Goal: Task Accomplishment & Management: Use online tool/utility

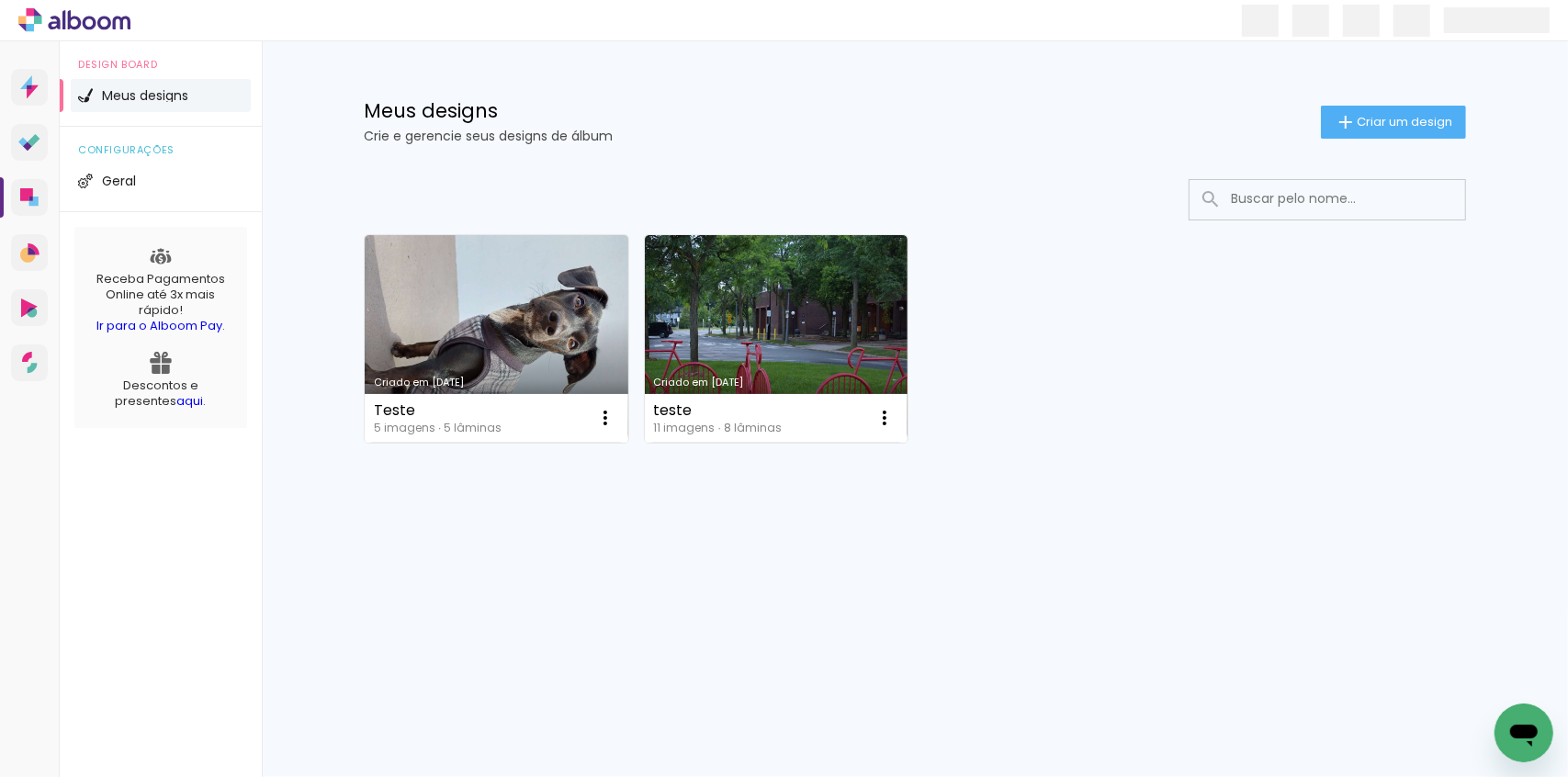
click at [667, 559] on div "Criado em [DATE] Teste 5 imagens ∙ 5 lâminas Abrir Fazer uma cópia Excluir Cria…" at bounding box center [915, 388] width 1194 height 454
click at [1367, 125] on span "Criar um design" at bounding box center [1404, 122] width 96 height 12
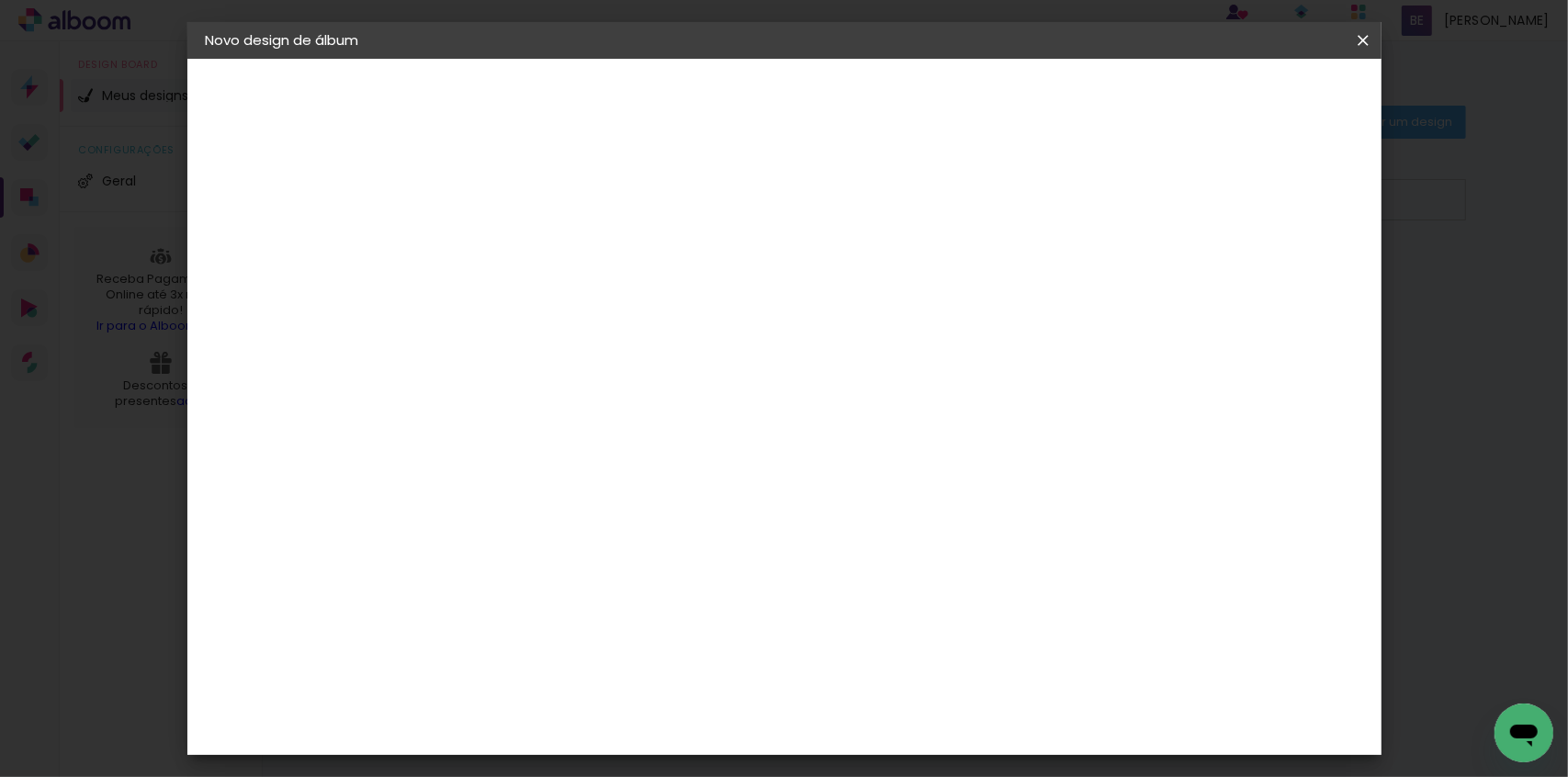
click at [506, 239] on input at bounding box center [506, 246] width 0 height 29
type input "Teste envio Bruna"
type paper-input "Teste envio Bruna"
click at [0, 0] on slot "Avançar" at bounding box center [0, 0] width 0 height 0
click at [0, 0] on slot "Tamanho Livre" at bounding box center [0, 0] width 0 height 0
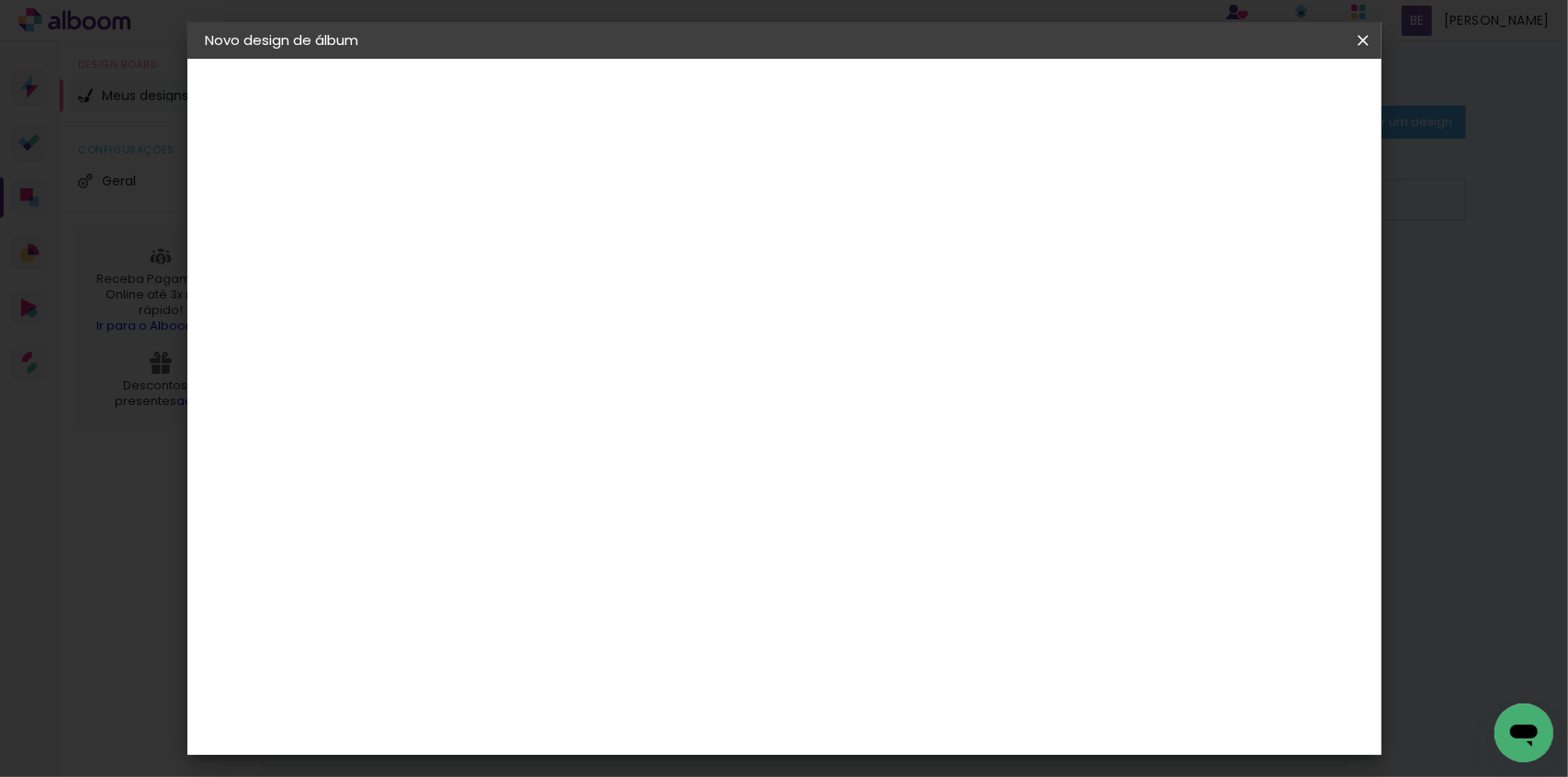
click at [0, 0] on slot "Avançar" at bounding box center [0, 0] width 0 height 0
click at [1250, 99] on span "Iniciar design" at bounding box center [1207, 97] width 84 height 13
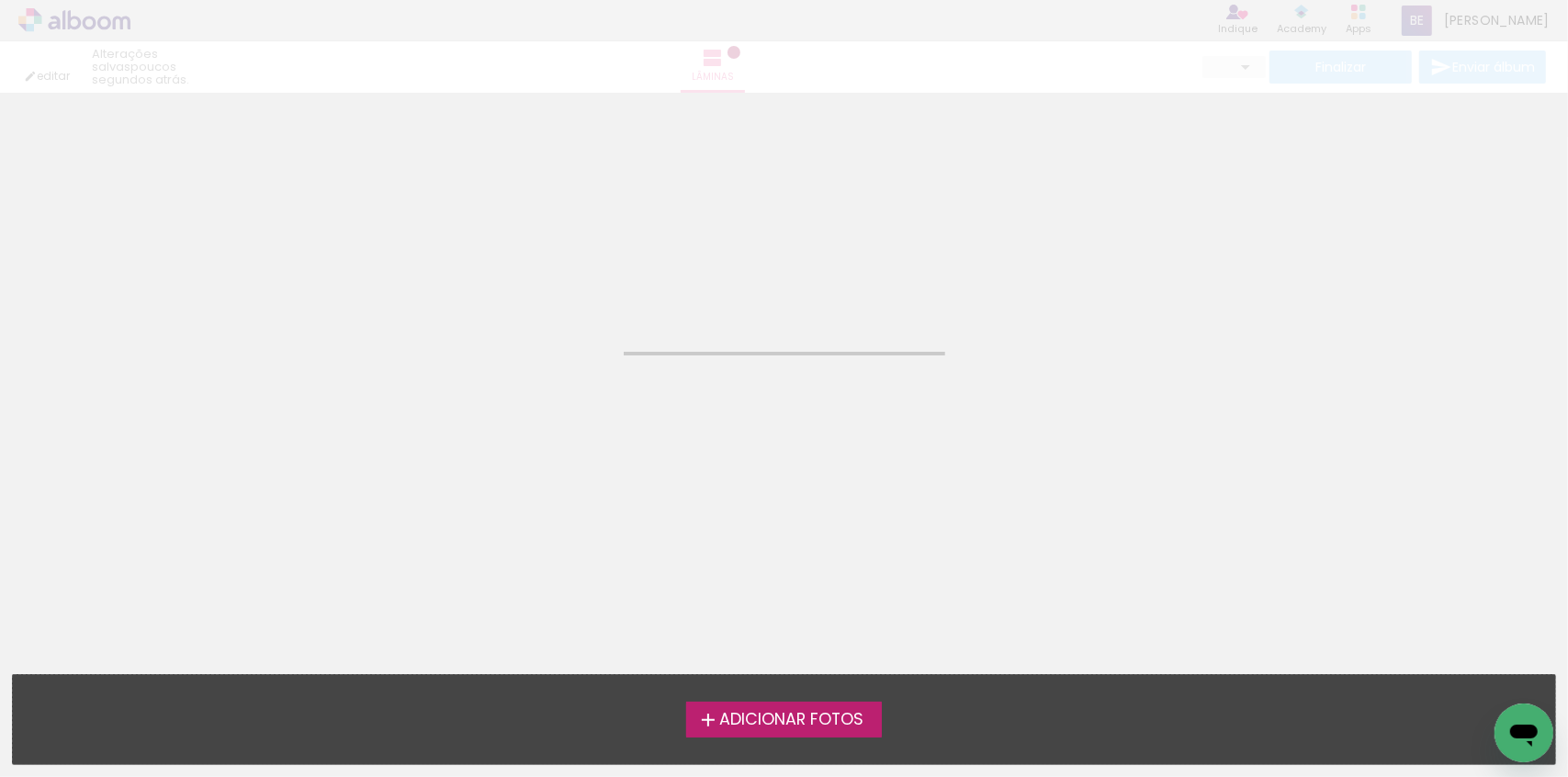
click at [717, 331] on neon-animated-pages "Confirmar Cancelar" at bounding box center [784, 435] width 1568 height 684
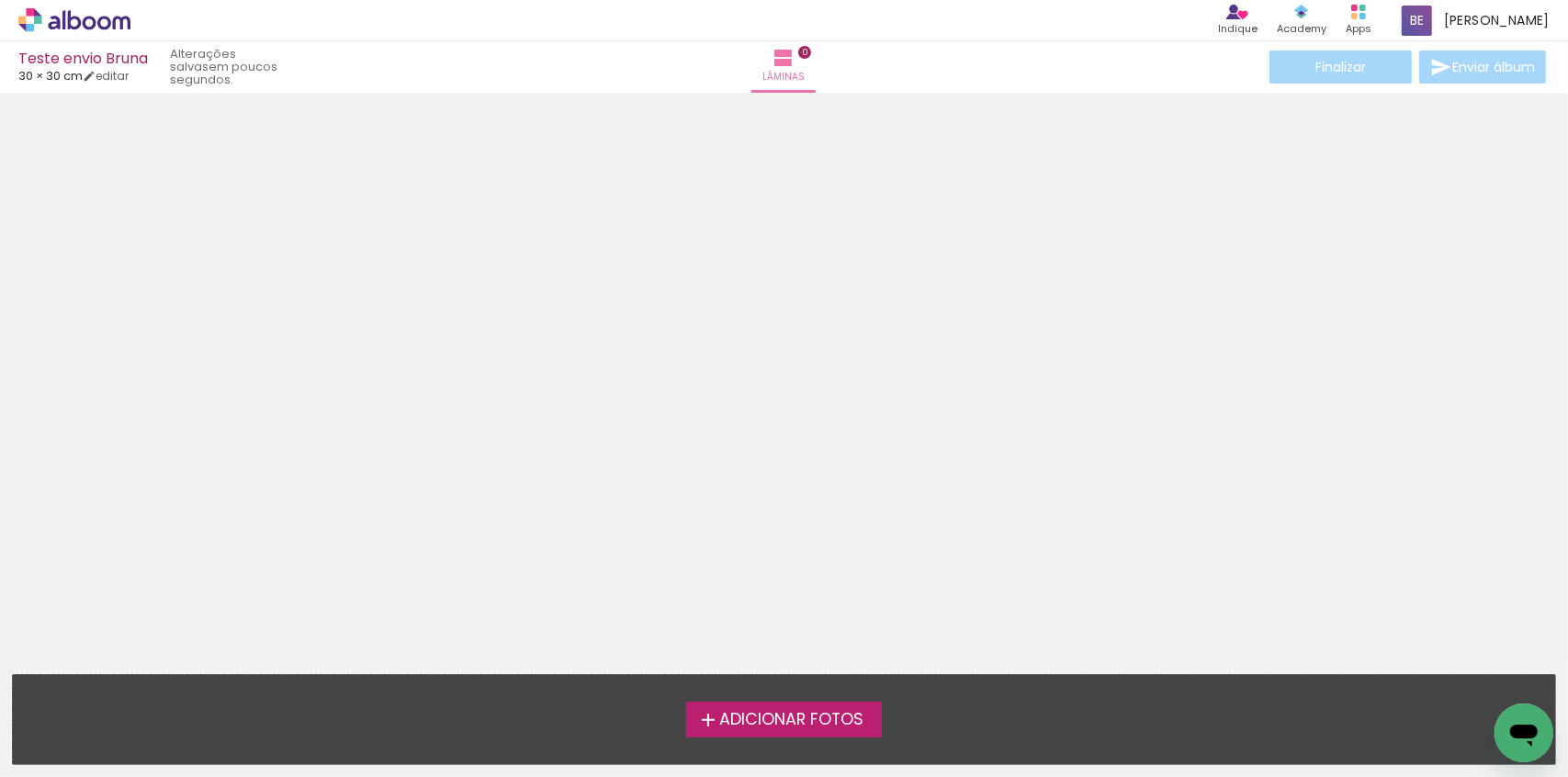
scroll to position [57, 0]
click at [780, 718] on span "Adicionar Fotos" at bounding box center [792, 720] width 144 height 17
click at [0, 0] on input "file" at bounding box center [0, 0] width 0 height 0
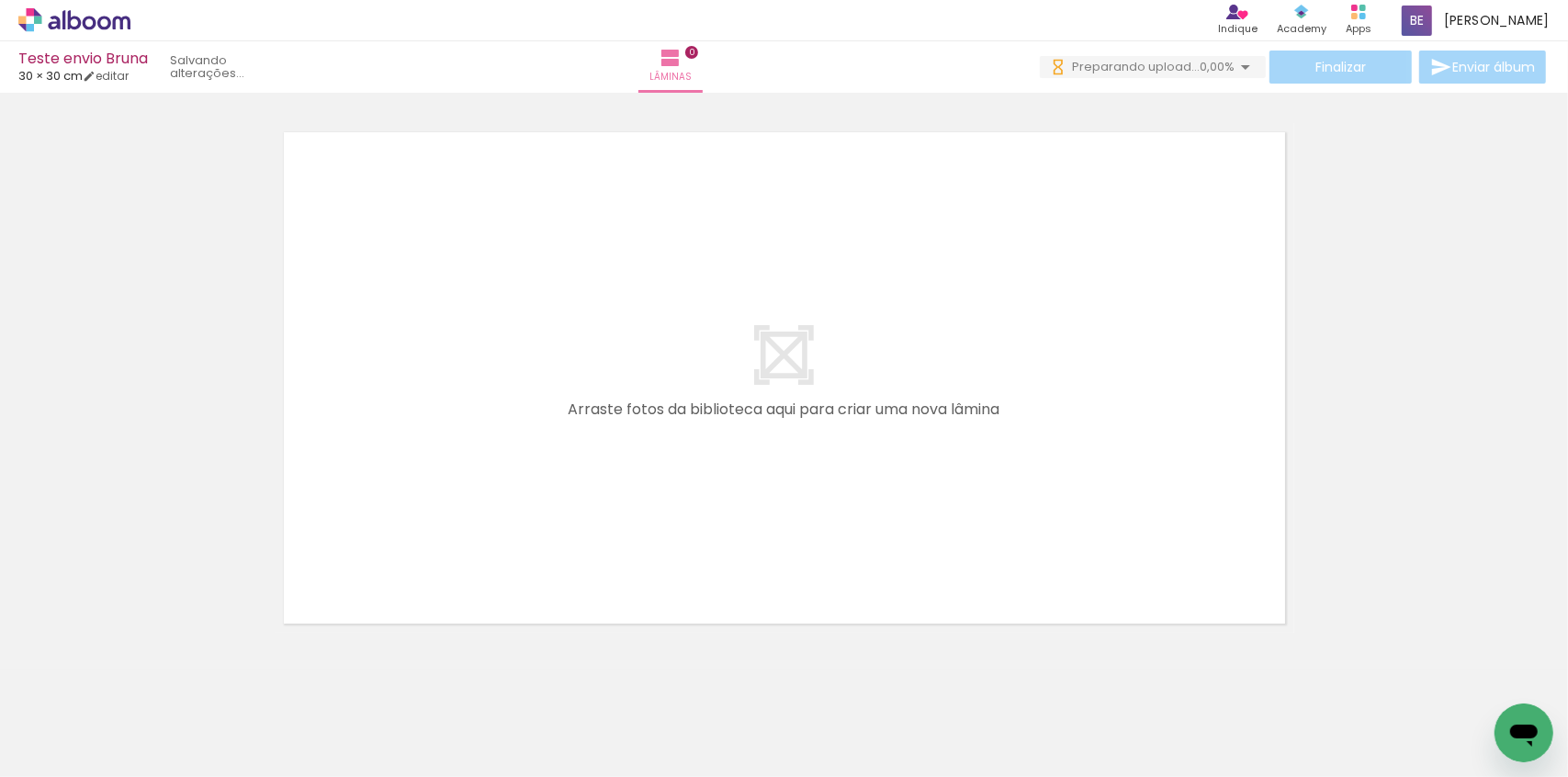
scroll to position [0, 0]
drag, startPoint x: 909, startPoint y: 703, endPoint x: 853, endPoint y: 530, distance: 181.8
click at [631, 403] on quentale-workspace at bounding box center [784, 388] width 1568 height 777
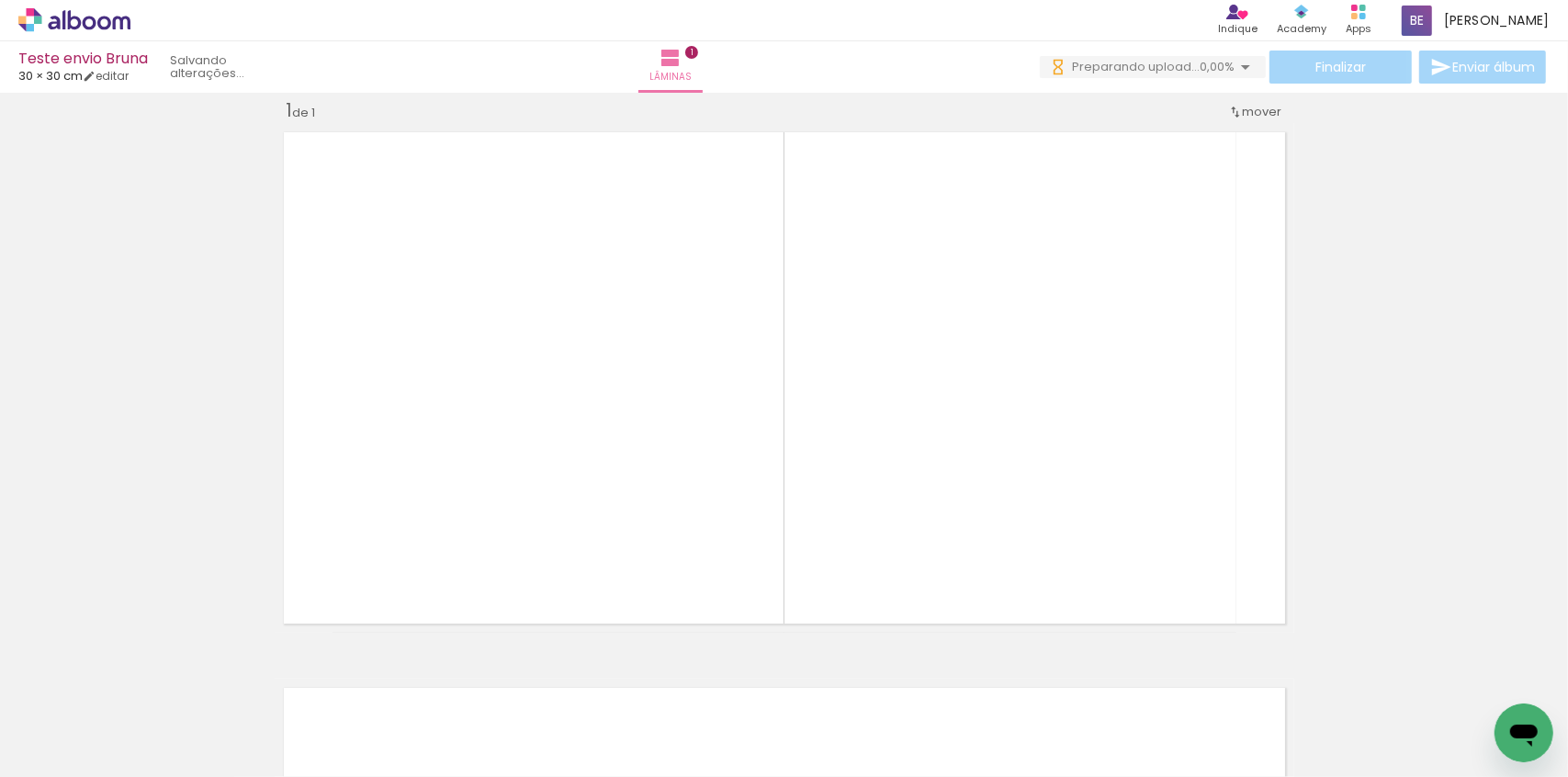
scroll to position [23, 0]
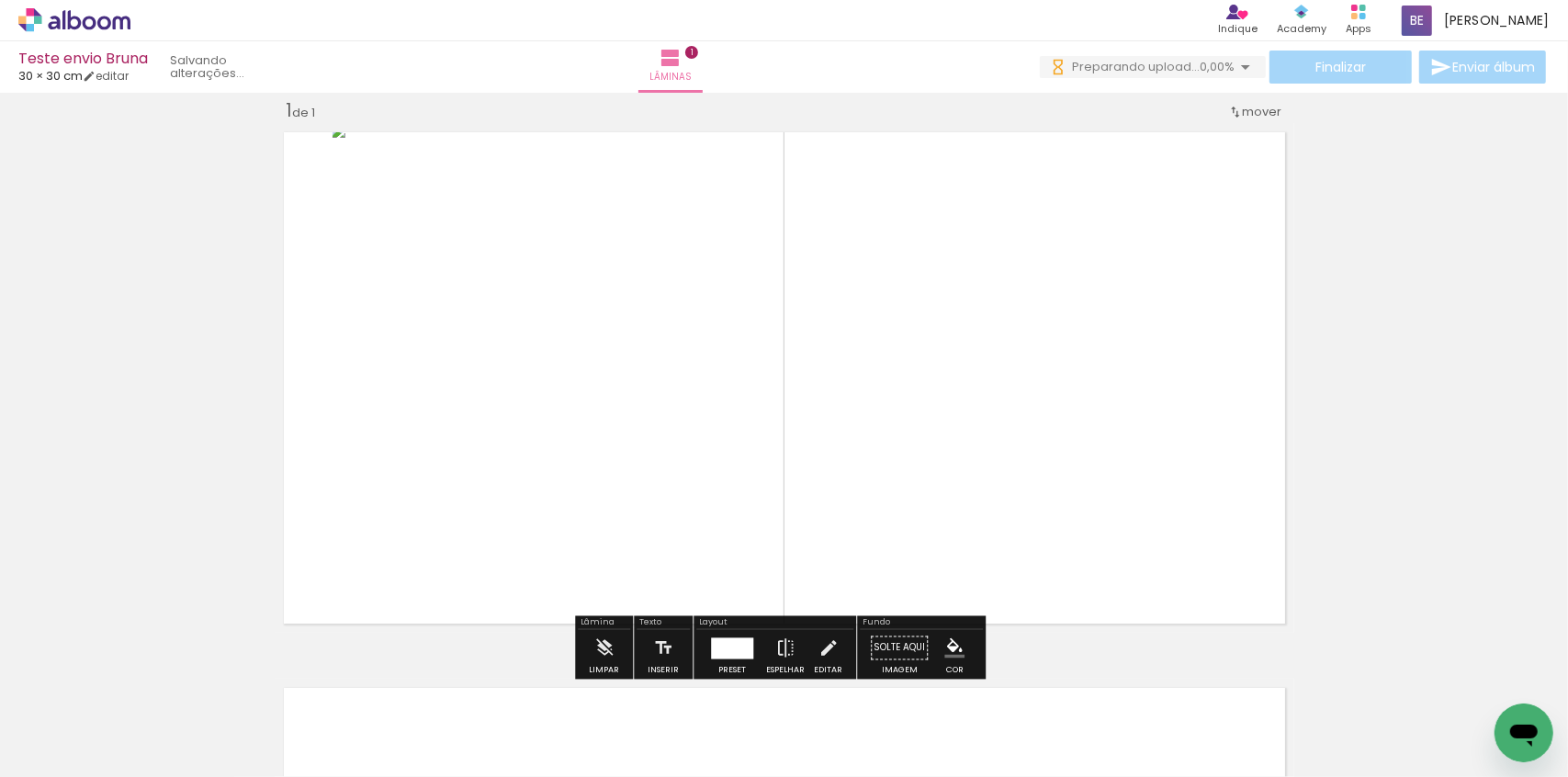
click at [1070, 478] on quentale-workspace at bounding box center [784, 388] width 1568 height 777
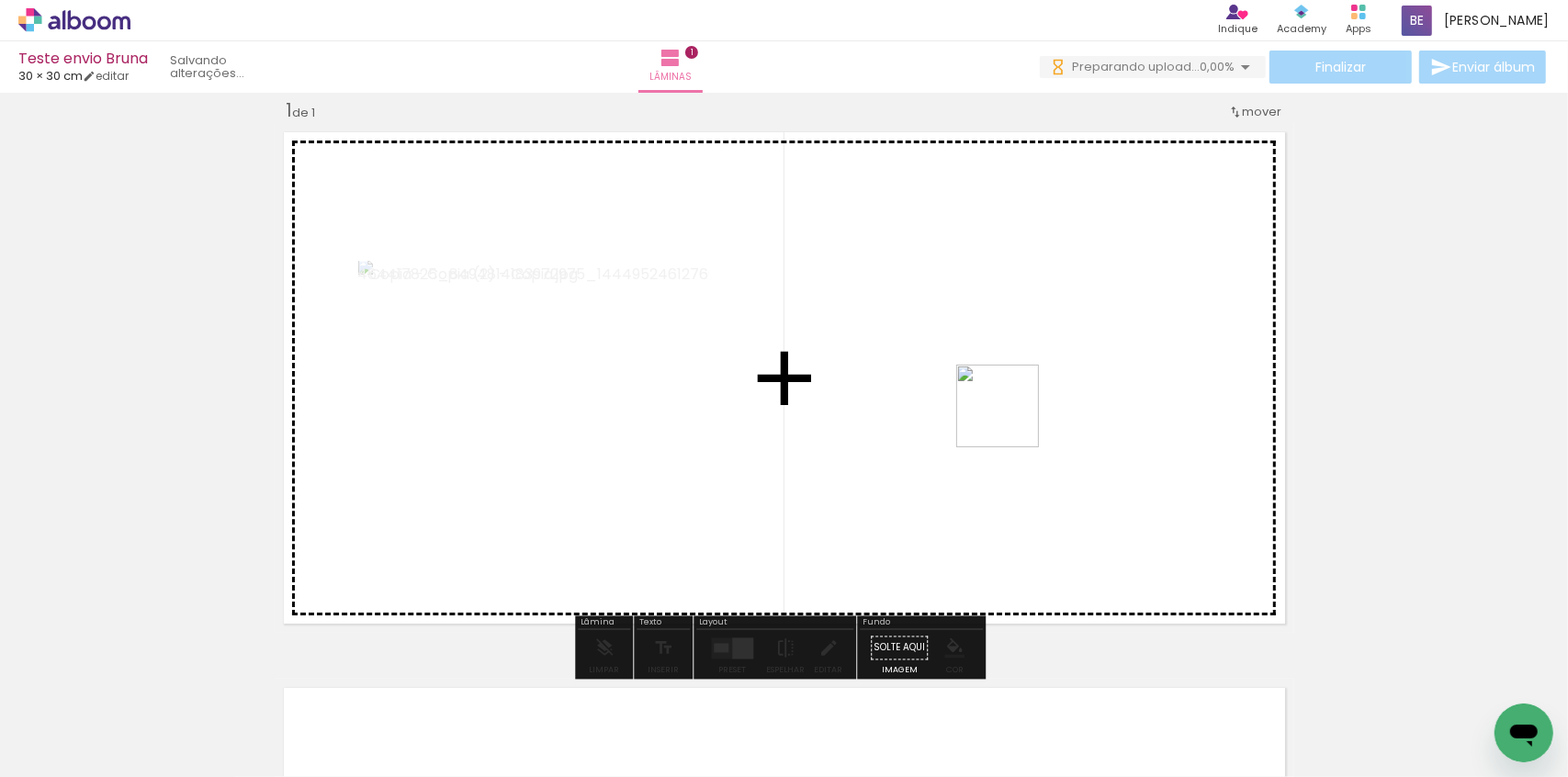
drag, startPoint x: 1119, startPoint y: 724, endPoint x: 1012, endPoint y: 430, distance: 312.9
click at [1010, 420] on quentale-workspace at bounding box center [784, 388] width 1568 height 777
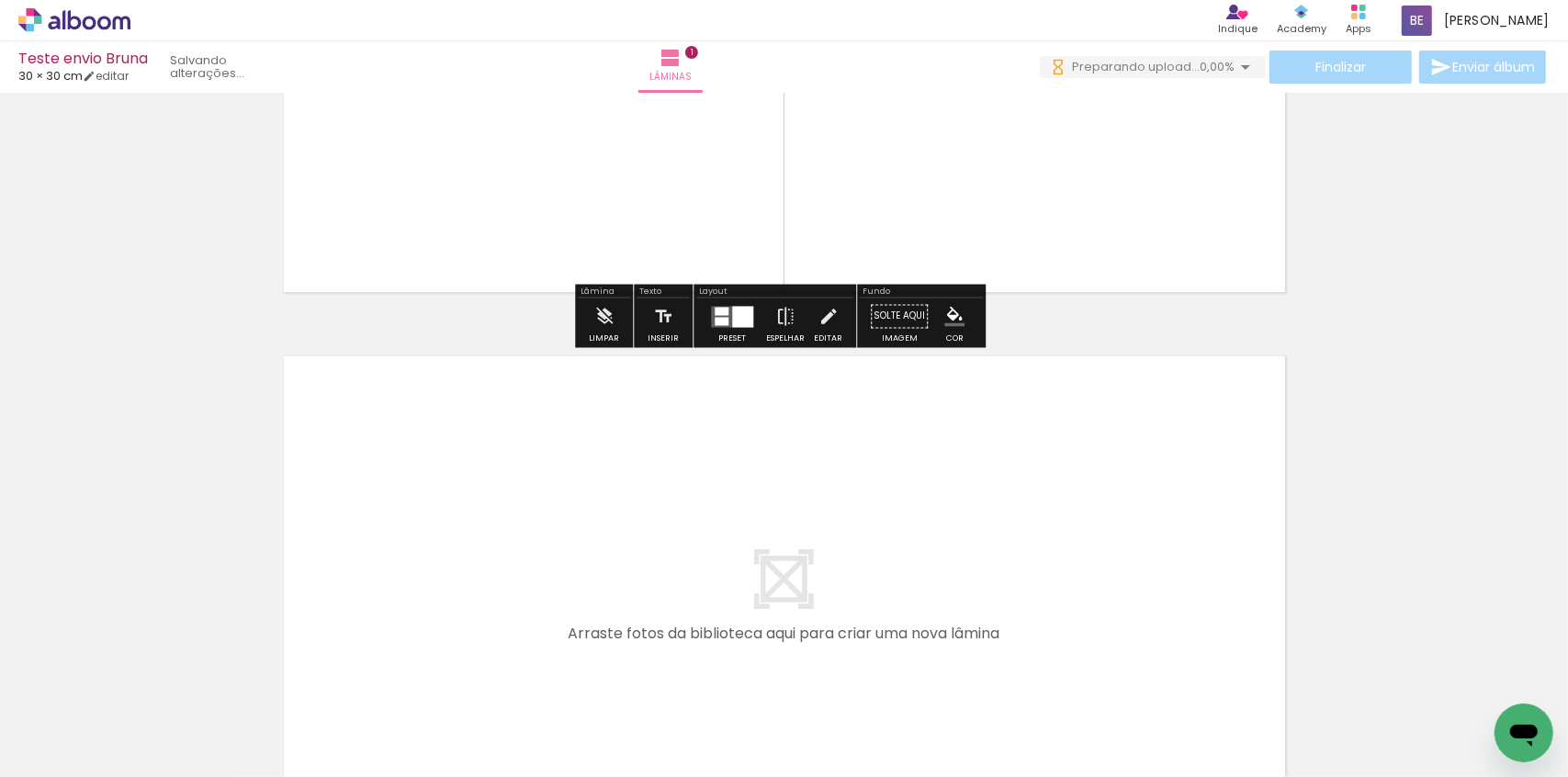
scroll to position [357, 0]
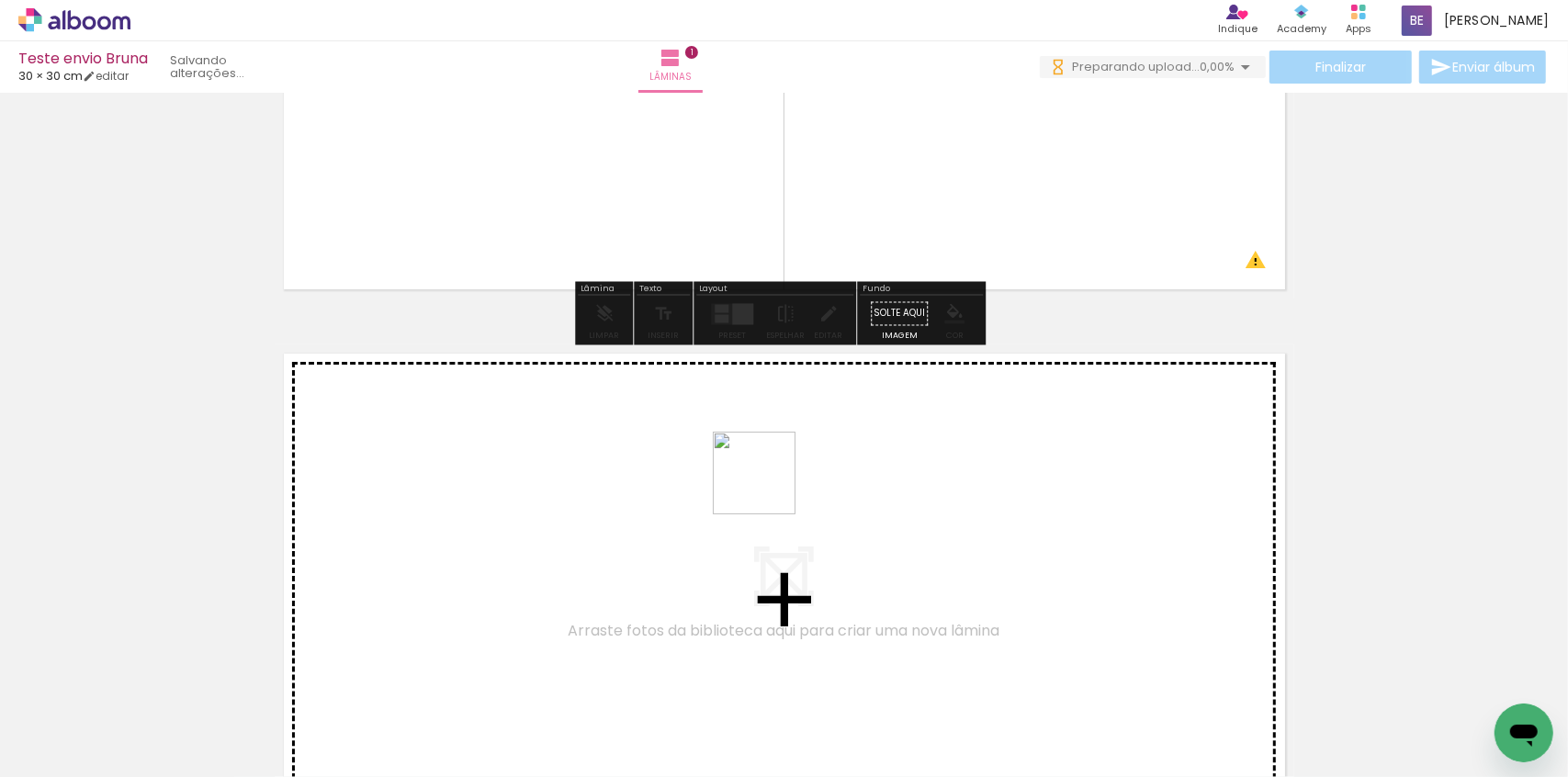
drag, startPoint x: 1207, startPoint y: 734, endPoint x: 767, endPoint y: 486, distance: 505.1
click at [767, 486] on quentale-workspace at bounding box center [784, 388] width 1568 height 777
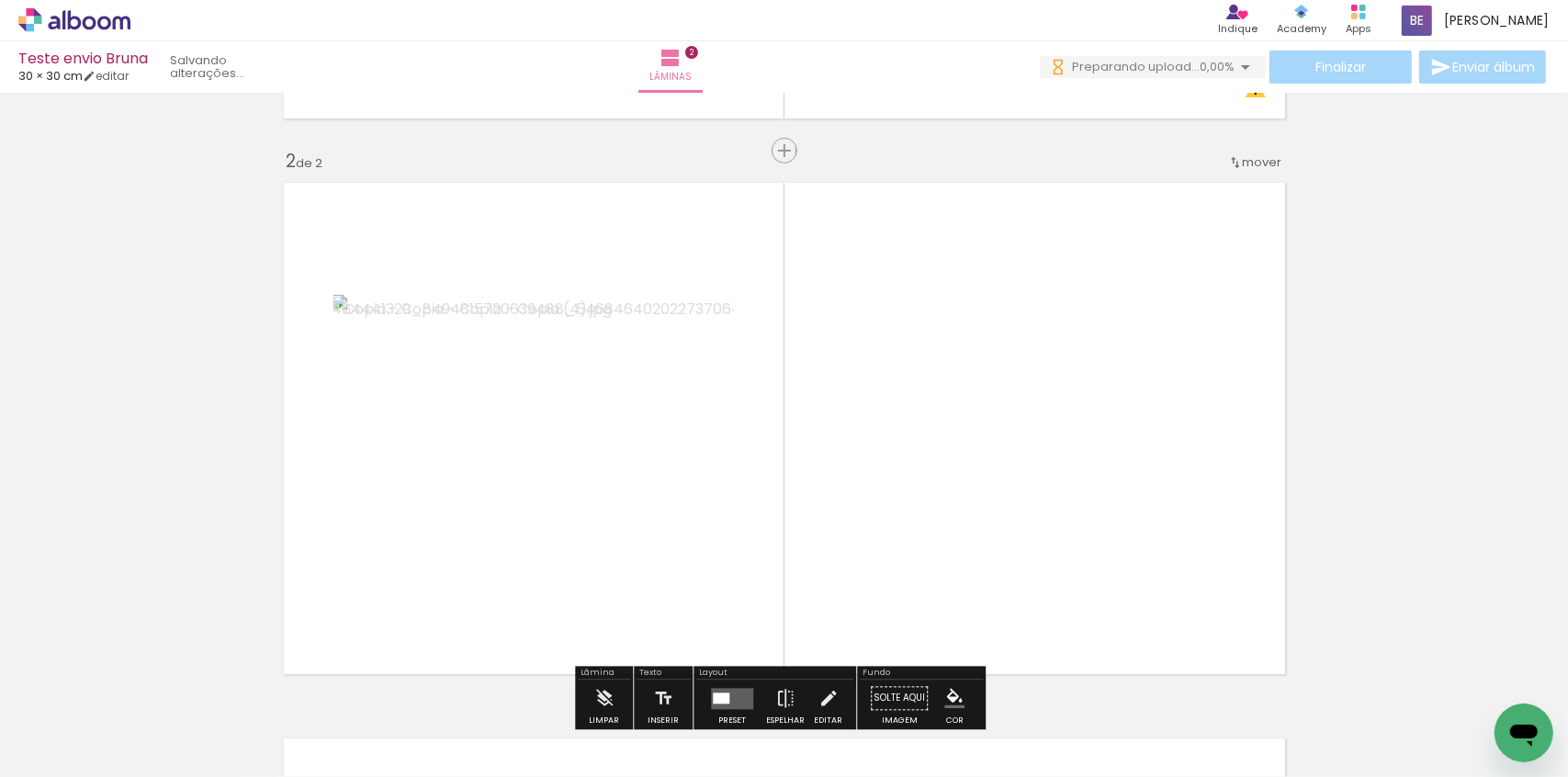
scroll to position [578, 0]
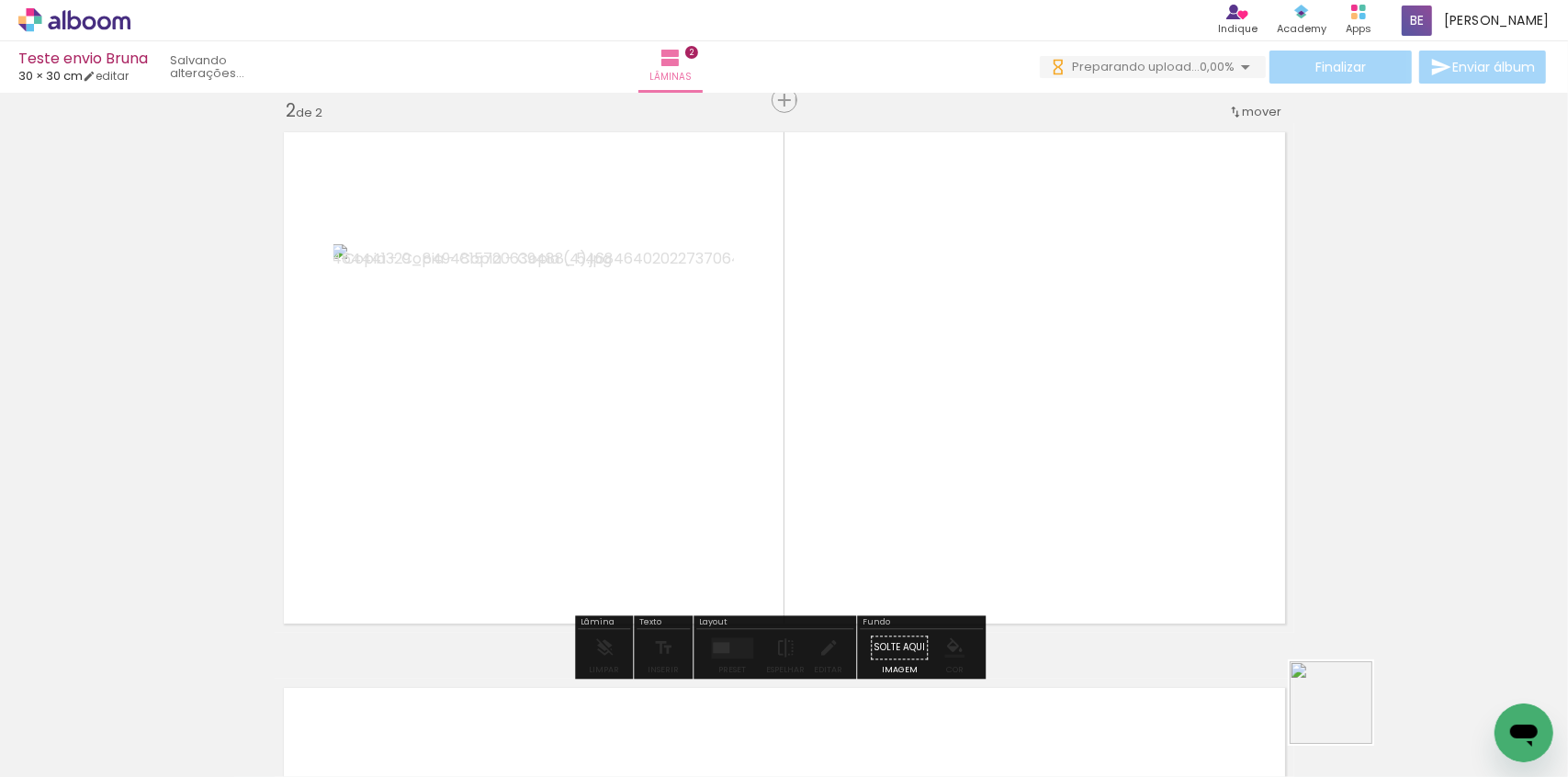
drag, startPoint x: 1345, startPoint y: 717, endPoint x: 1209, endPoint y: 526, distance: 234.5
click at [1162, 456] on quentale-workspace at bounding box center [784, 388] width 1568 height 777
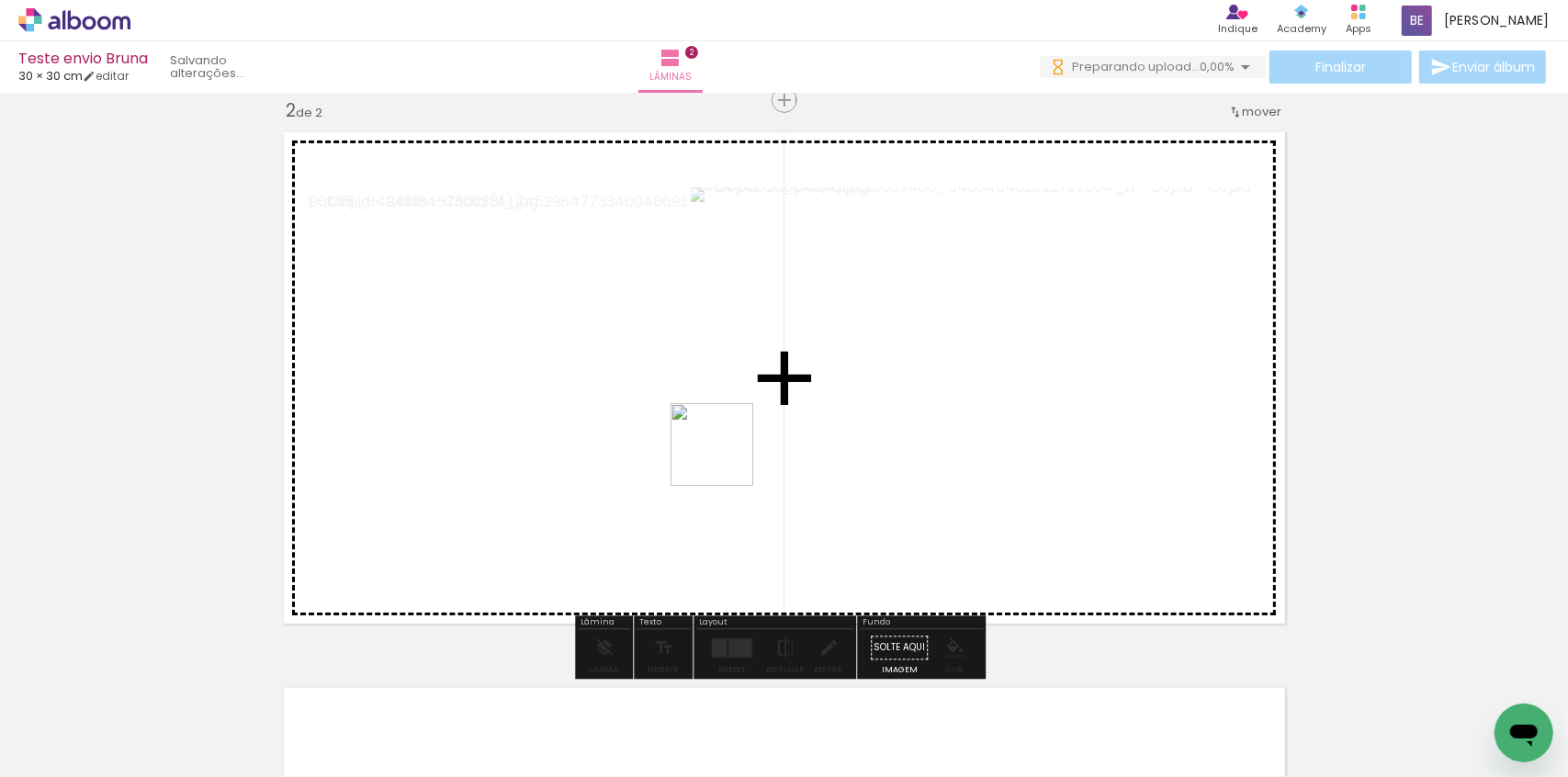
drag, startPoint x: 1436, startPoint y: 733, endPoint x: 647, endPoint y: 410, distance: 852.6
click at [647, 410] on quentale-workspace at bounding box center [784, 388] width 1568 height 777
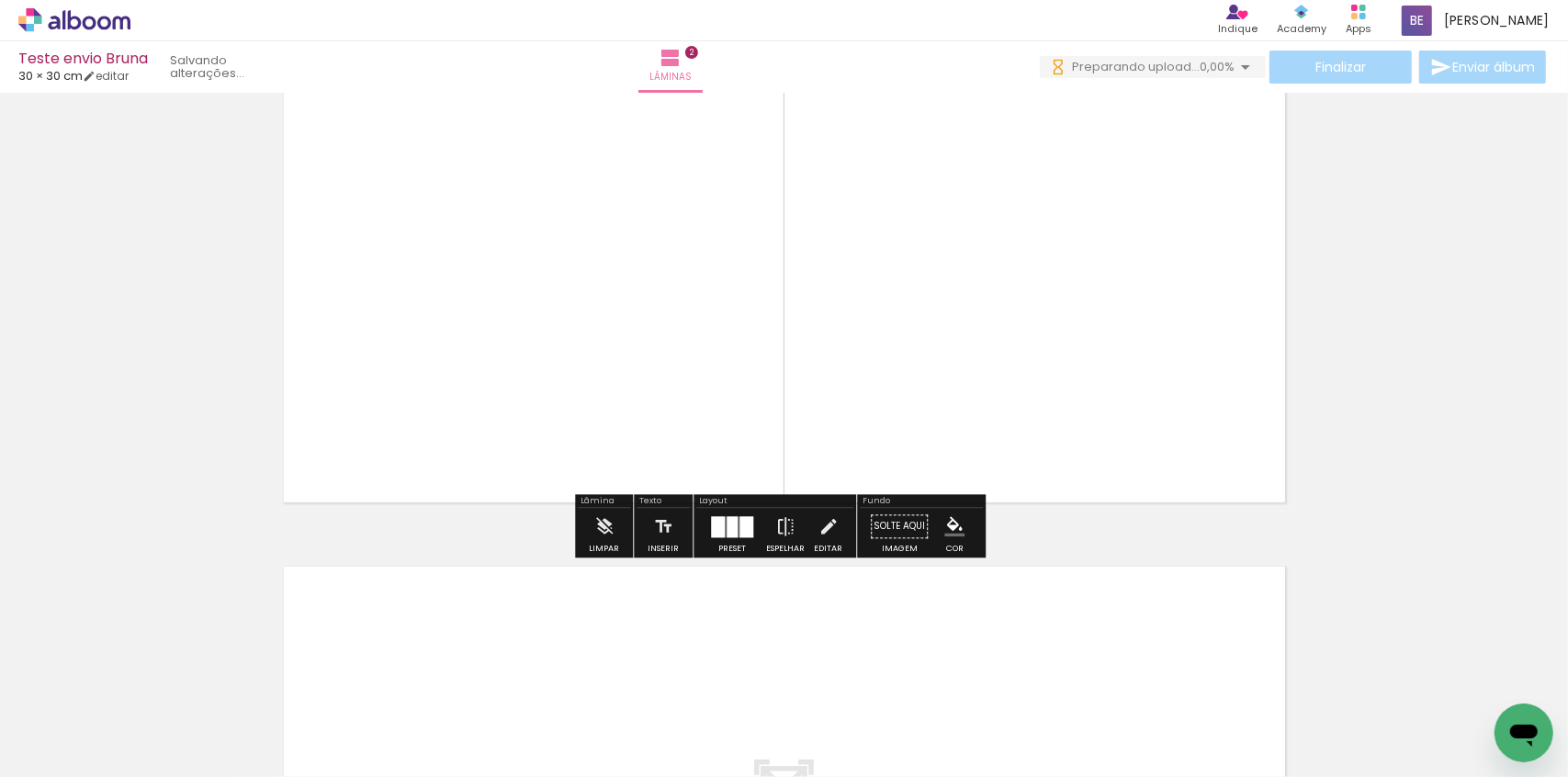
scroll to position [912, 0]
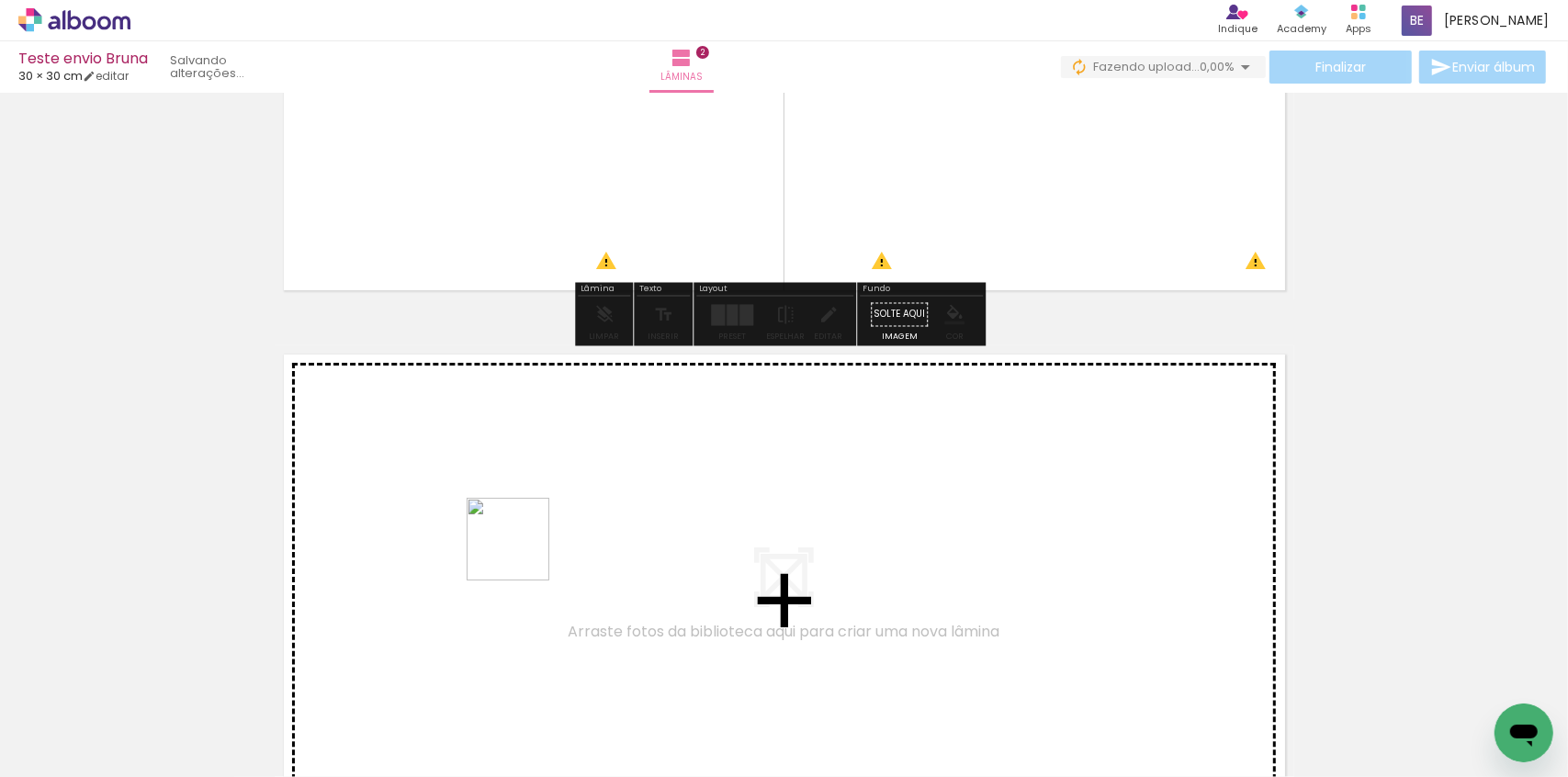
drag, startPoint x: 492, startPoint y: 720, endPoint x: 497, endPoint y: 424, distance: 296.0
click at [497, 424] on quentale-workspace at bounding box center [784, 388] width 1568 height 777
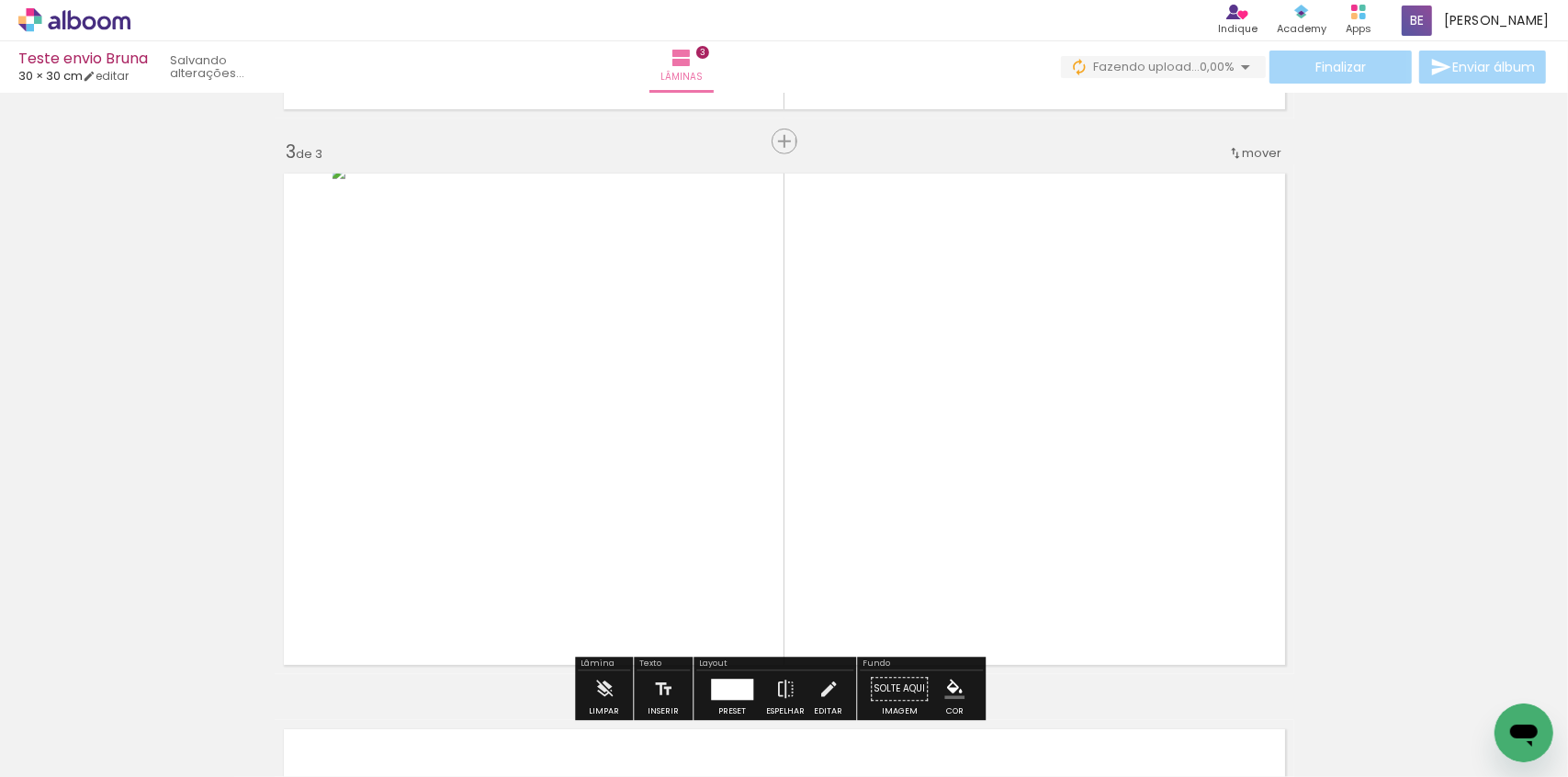
scroll to position [1135, 0]
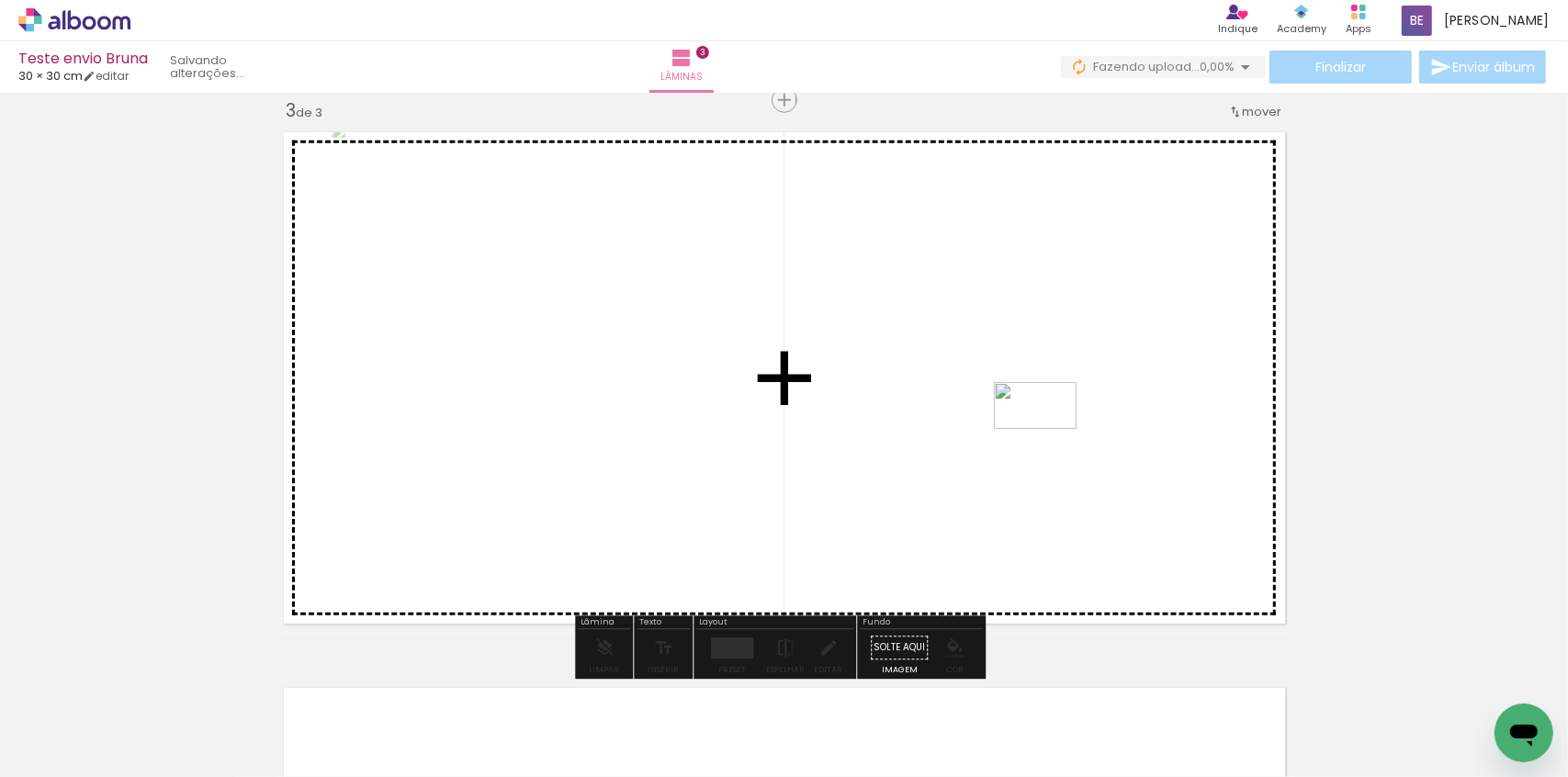
drag, startPoint x: 383, startPoint y: 732, endPoint x: 1059, endPoint y: 438, distance: 737.2
click at [1059, 438] on quentale-workspace at bounding box center [784, 388] width 1568 height 777
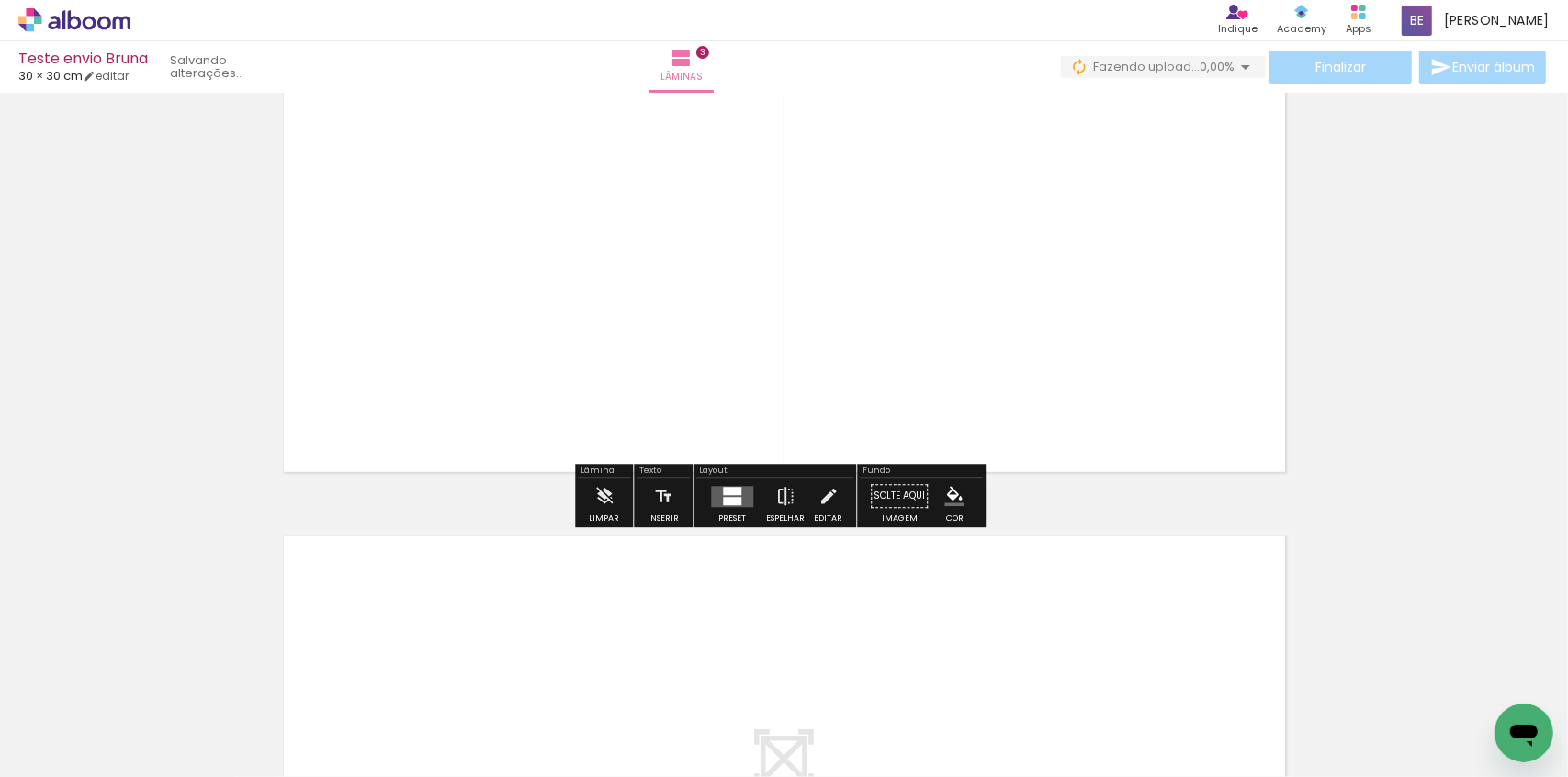
scroll to position [1302, 0]
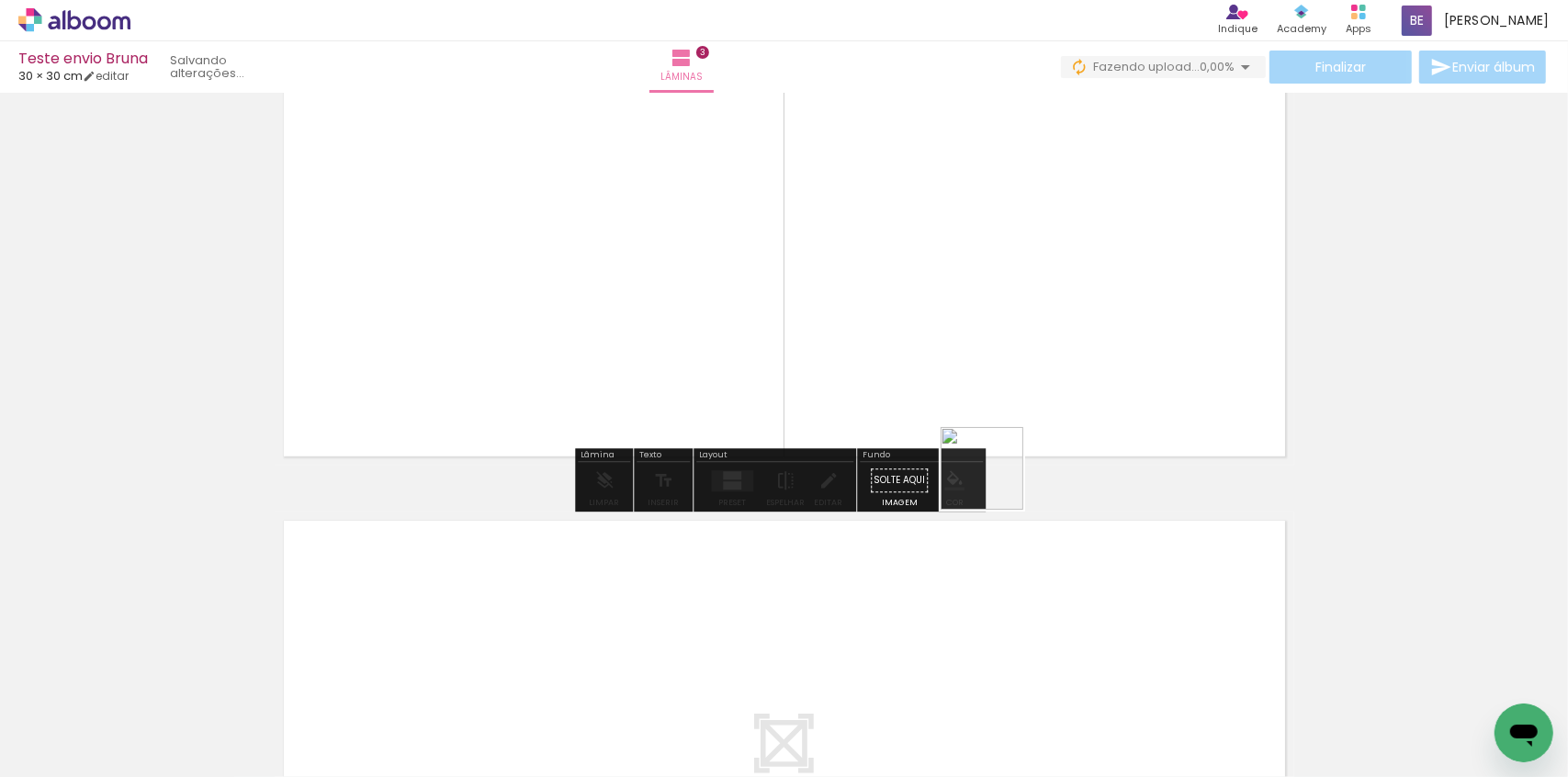
drag, startPoint x: 788, startPoint y: 721, endPoint x: 1148, endPoint y: 258, distance: 586.5
click at [1148, 258] on quentale-workspace at bounding box center [784, 388] width 1568 height 777
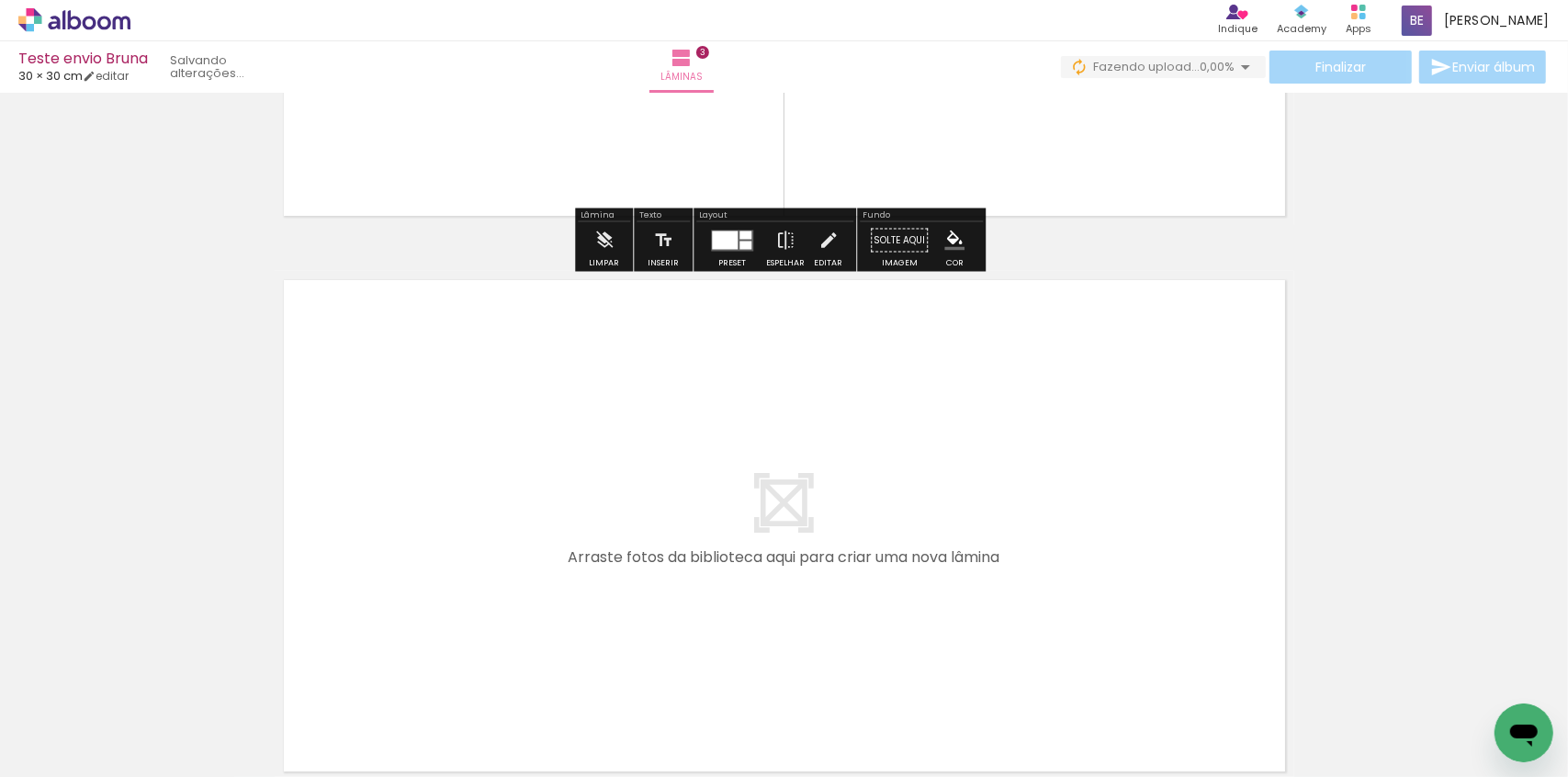
scroll to position [1552, 0]
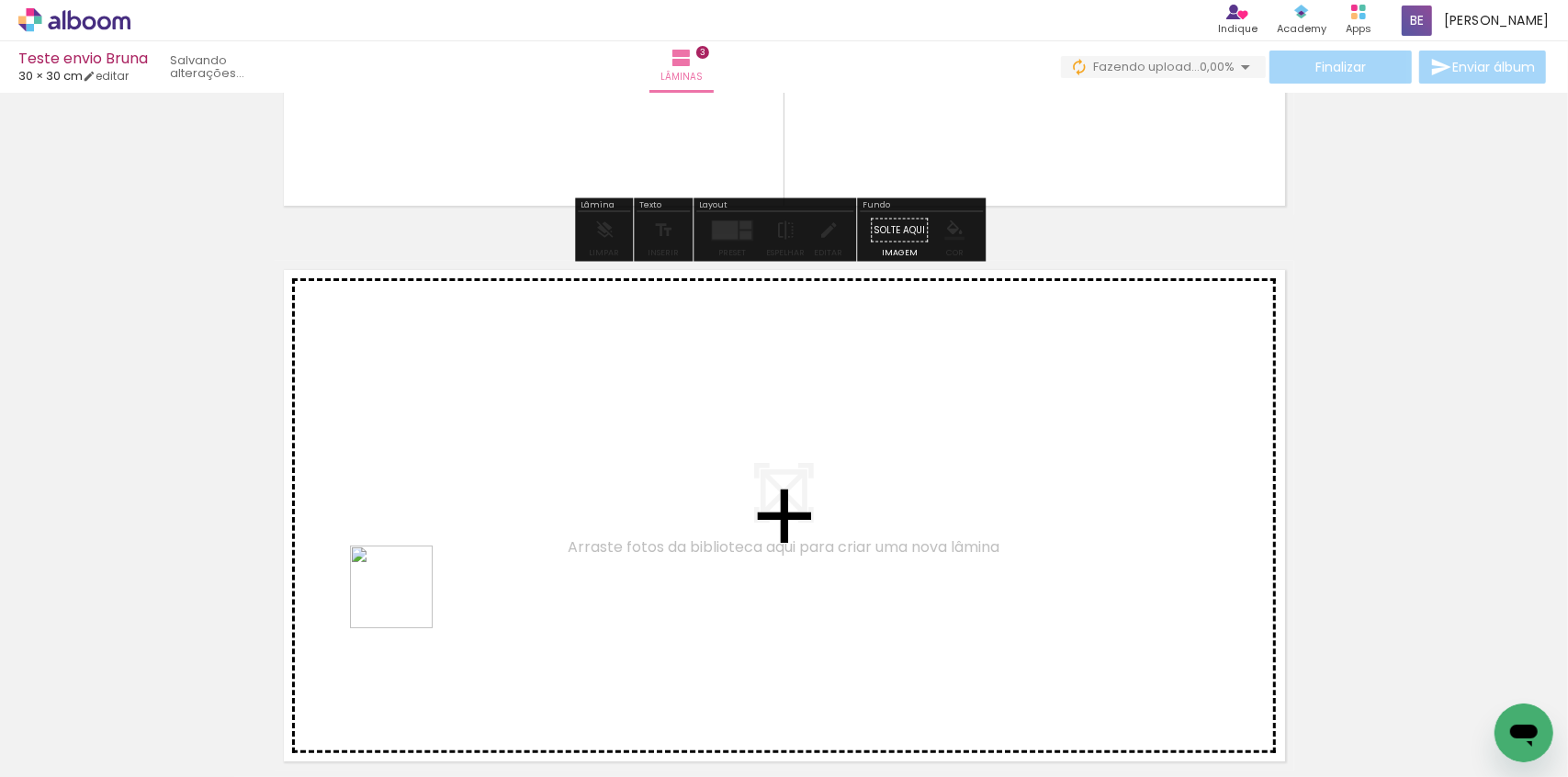
drag, startPoint x: 270, startPoint y: 724, endPoint x: 492, endPoint y: 491, distance: 321.8
click at [492, 491] on quentale-workspace at bounding box center [784, 388] width 1568 height 777
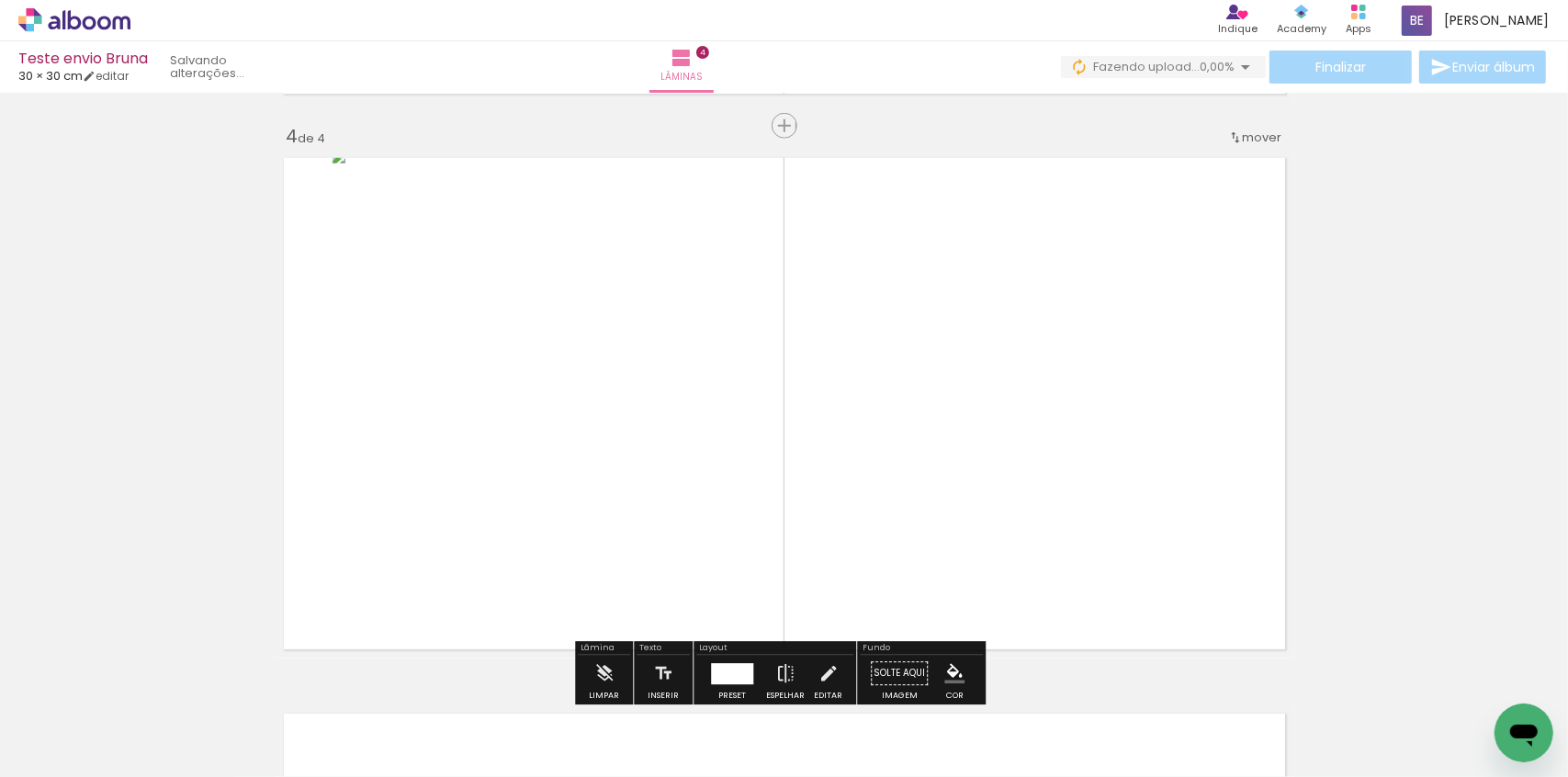
scroll to position [1690, 0]
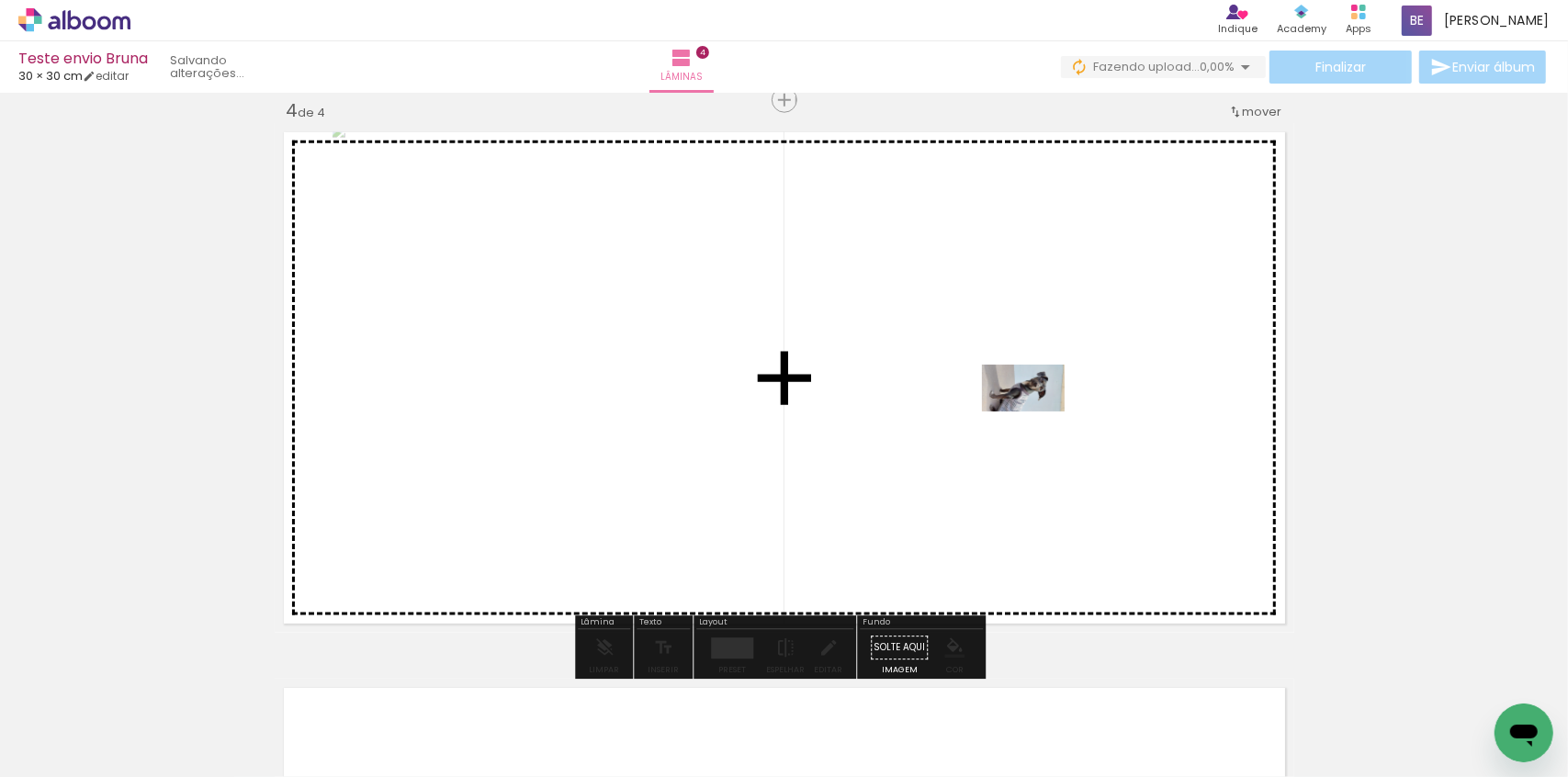
drag, startPoint x: 219, startPoint y: 718, endPoint x: 1037, endPoint y: 420, distance: 870.6
click at [1037, 420] on quentale-workspace at bounding box center [784, 388] width 1568 height 777
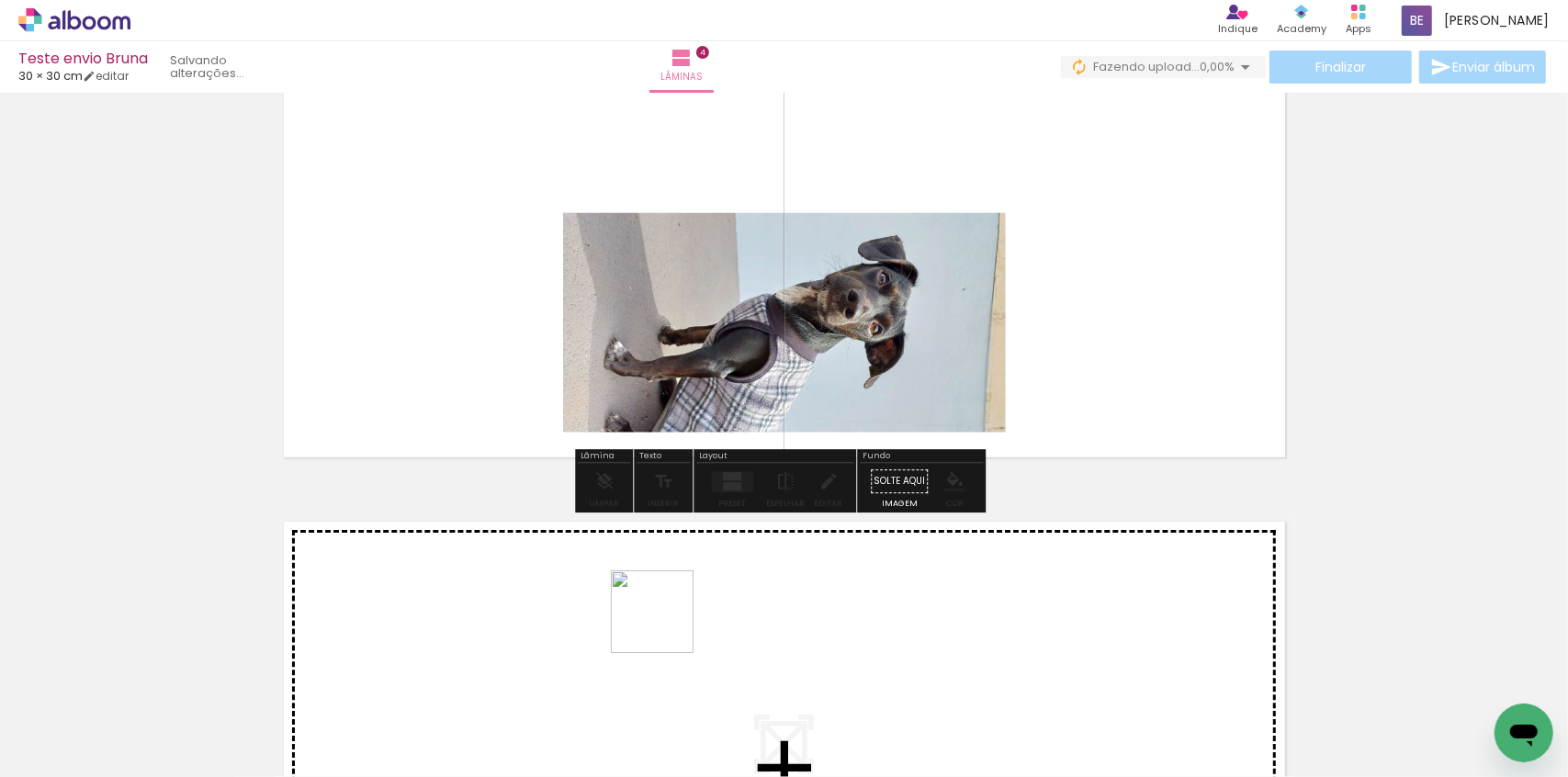
drag, startPoint x: 690, startPoint y: 717, endPoint x: 652, endPoint y: 608, distance: 115.4
click at [652, 608] on quentale-workspace at bounding box center [784, 388] width 1568 height 777
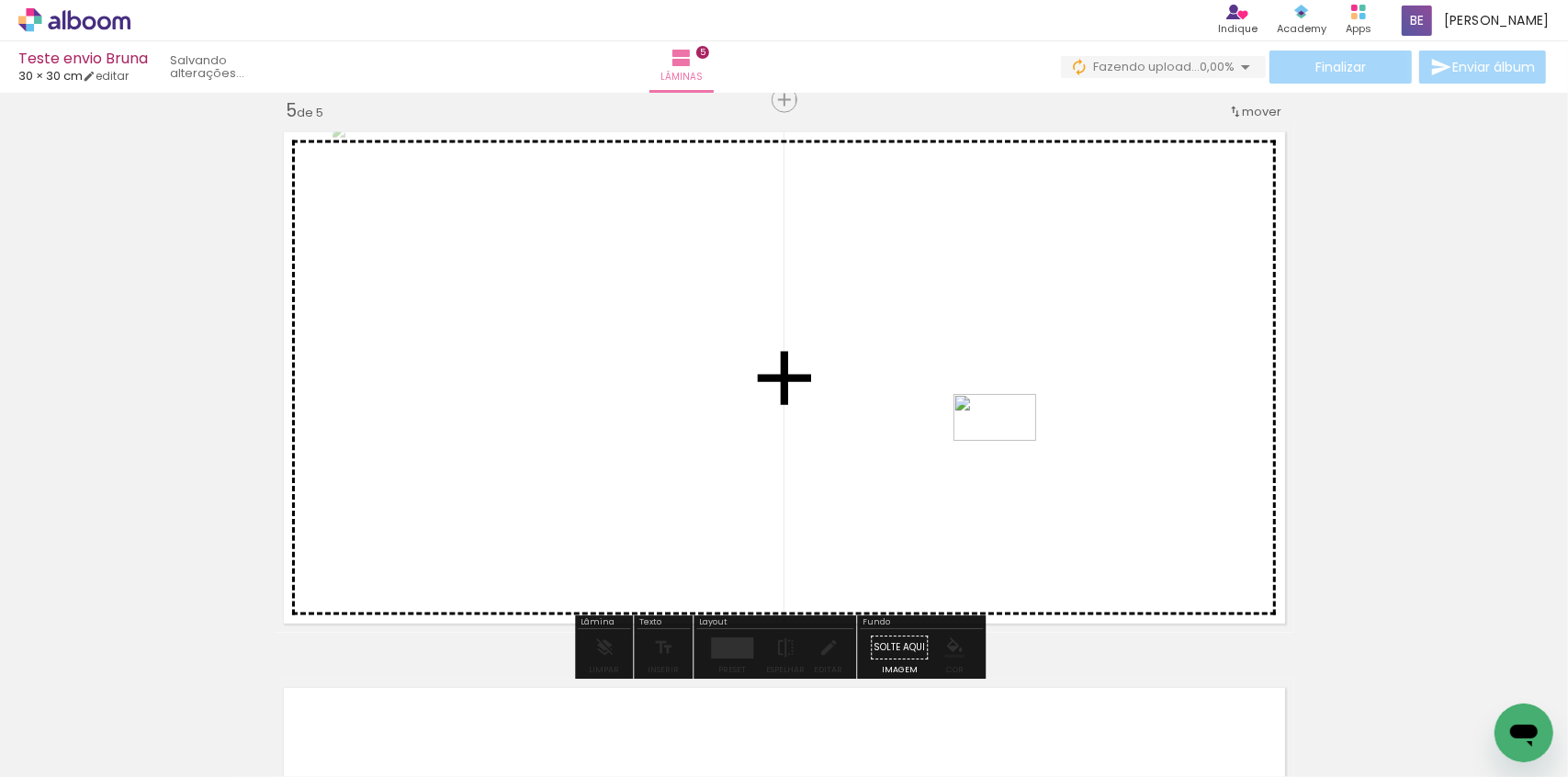
drag, startPoint x: 588, startPoint y: 734, endPoint x: 1008, endPoint y: 449, distance: 507.6
click at [1008, 449] on quentale-workspace at bounding box center [784, 388] width 1568 height 777
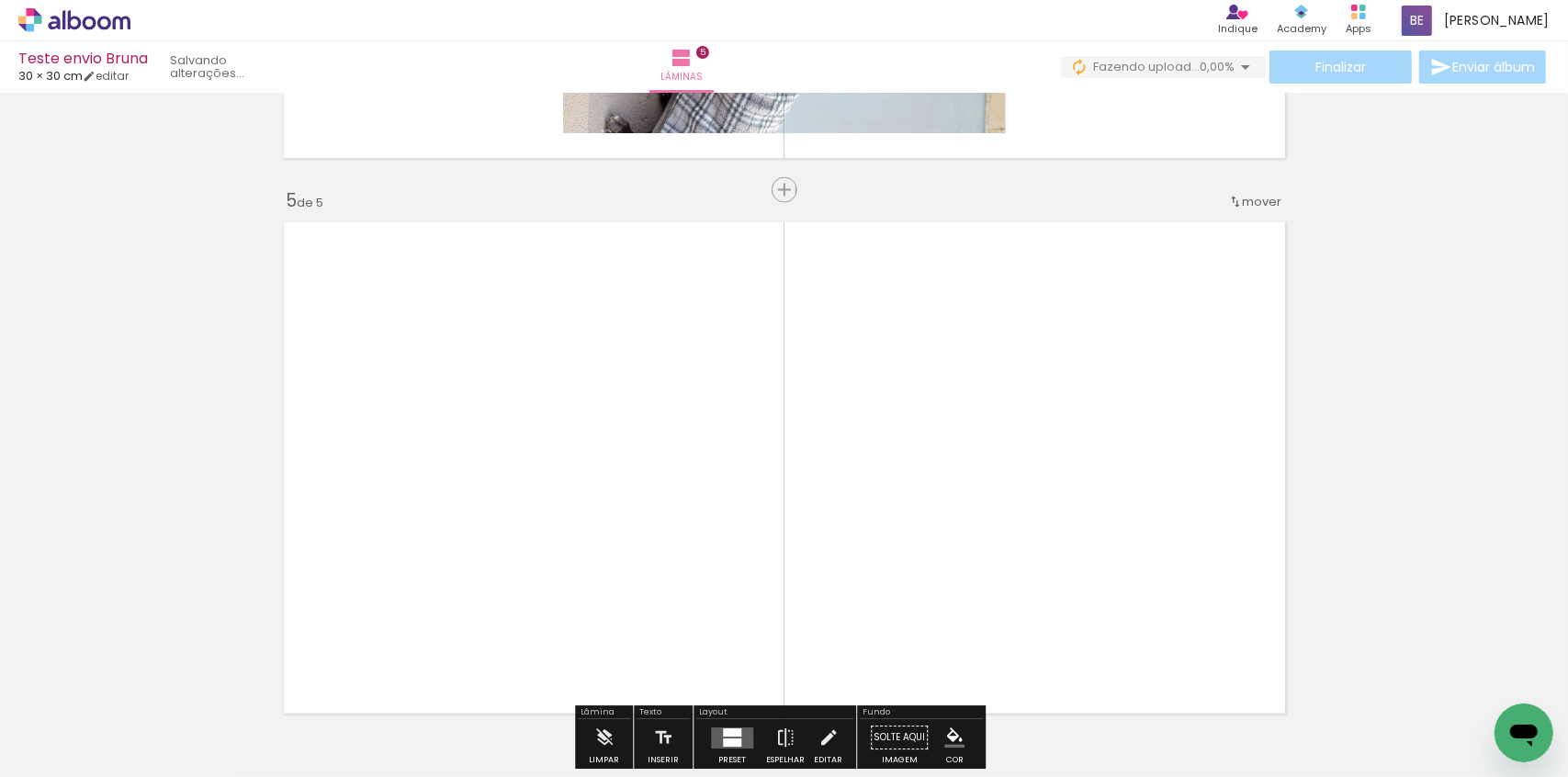
scroll to position [1995, 0]
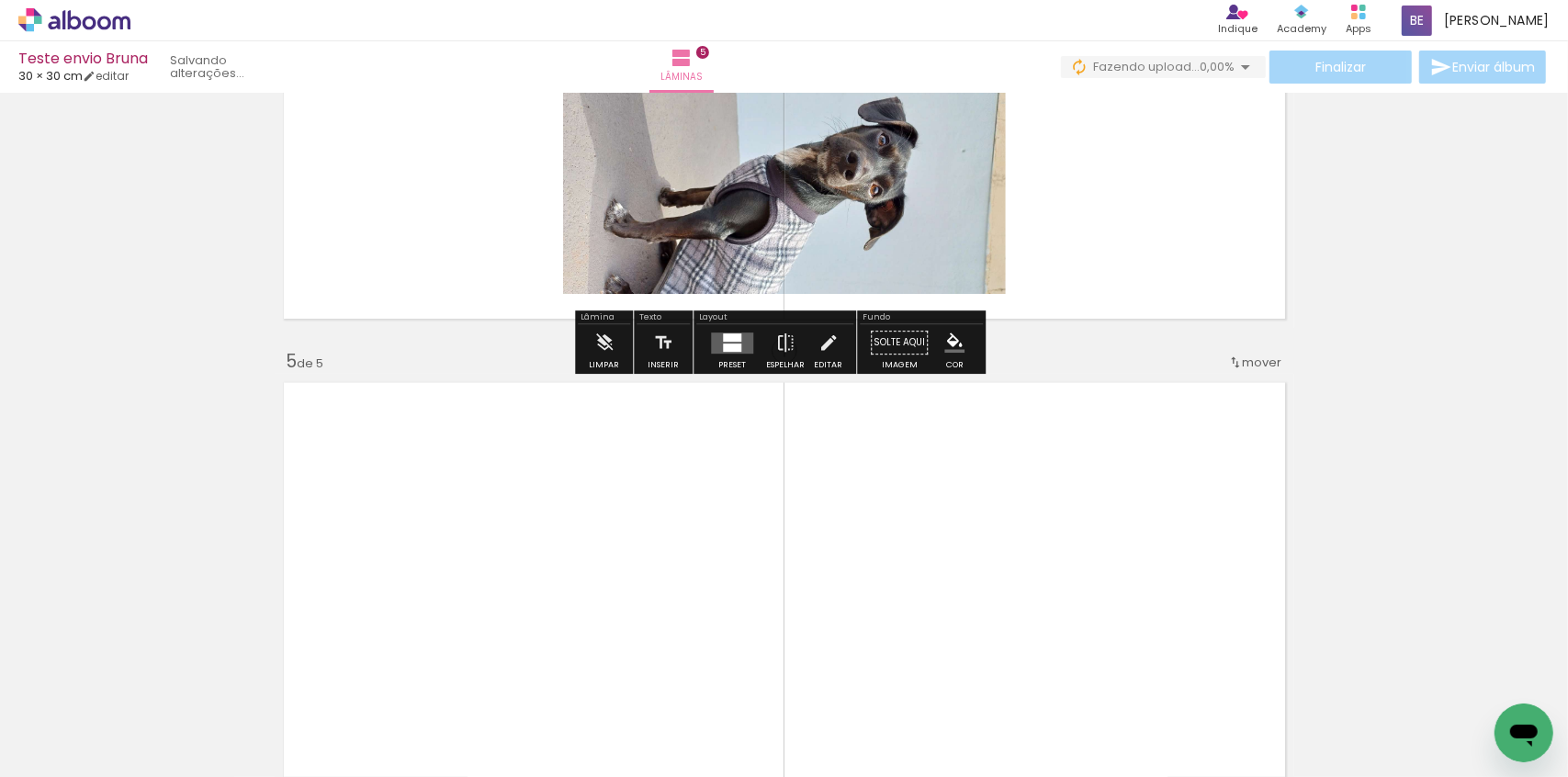
click at [1202, 66] on span "0,00%" at bounding box center [1217, 67] width 35 height 18
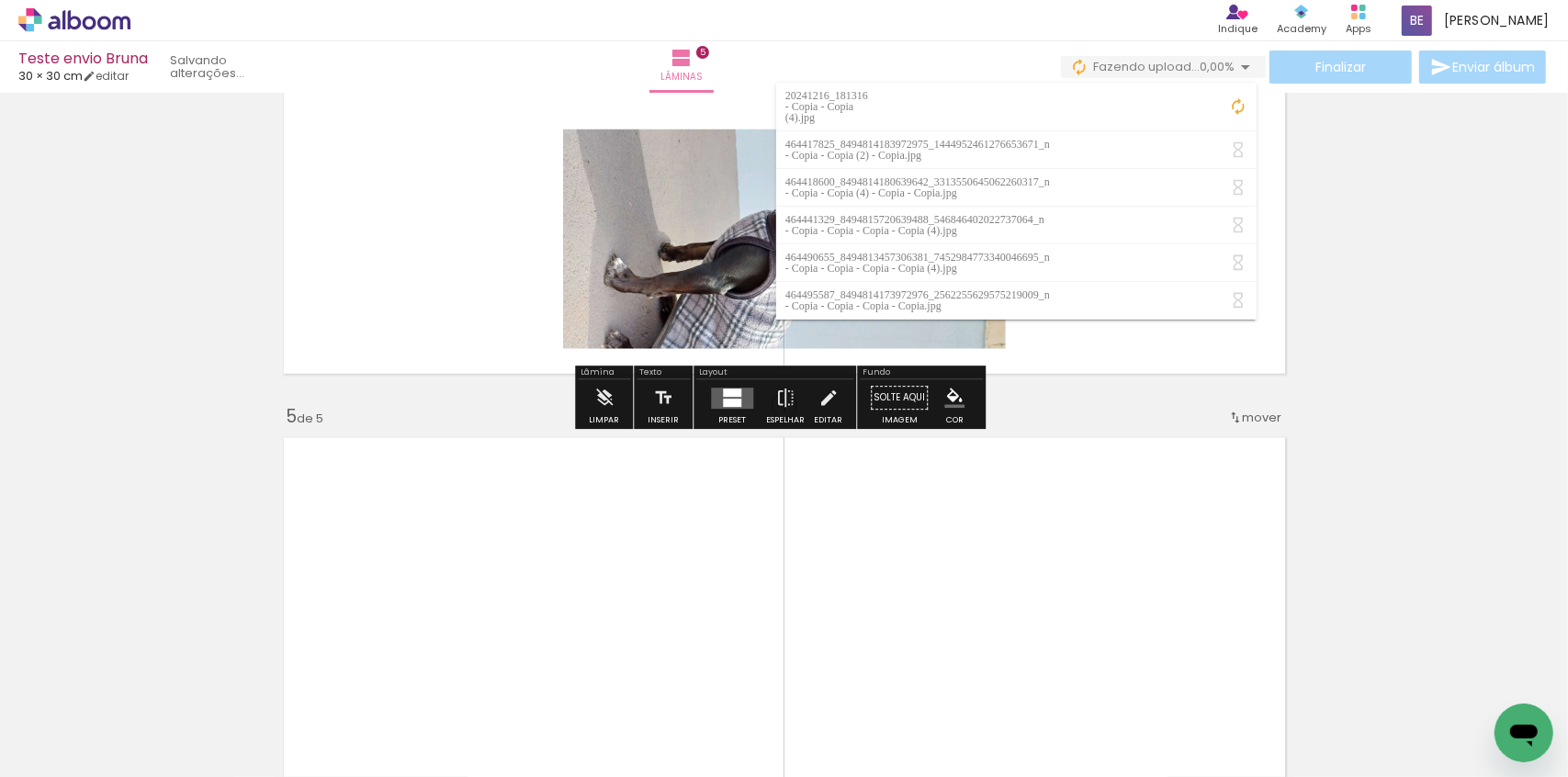
scroll to position [1912, 0]
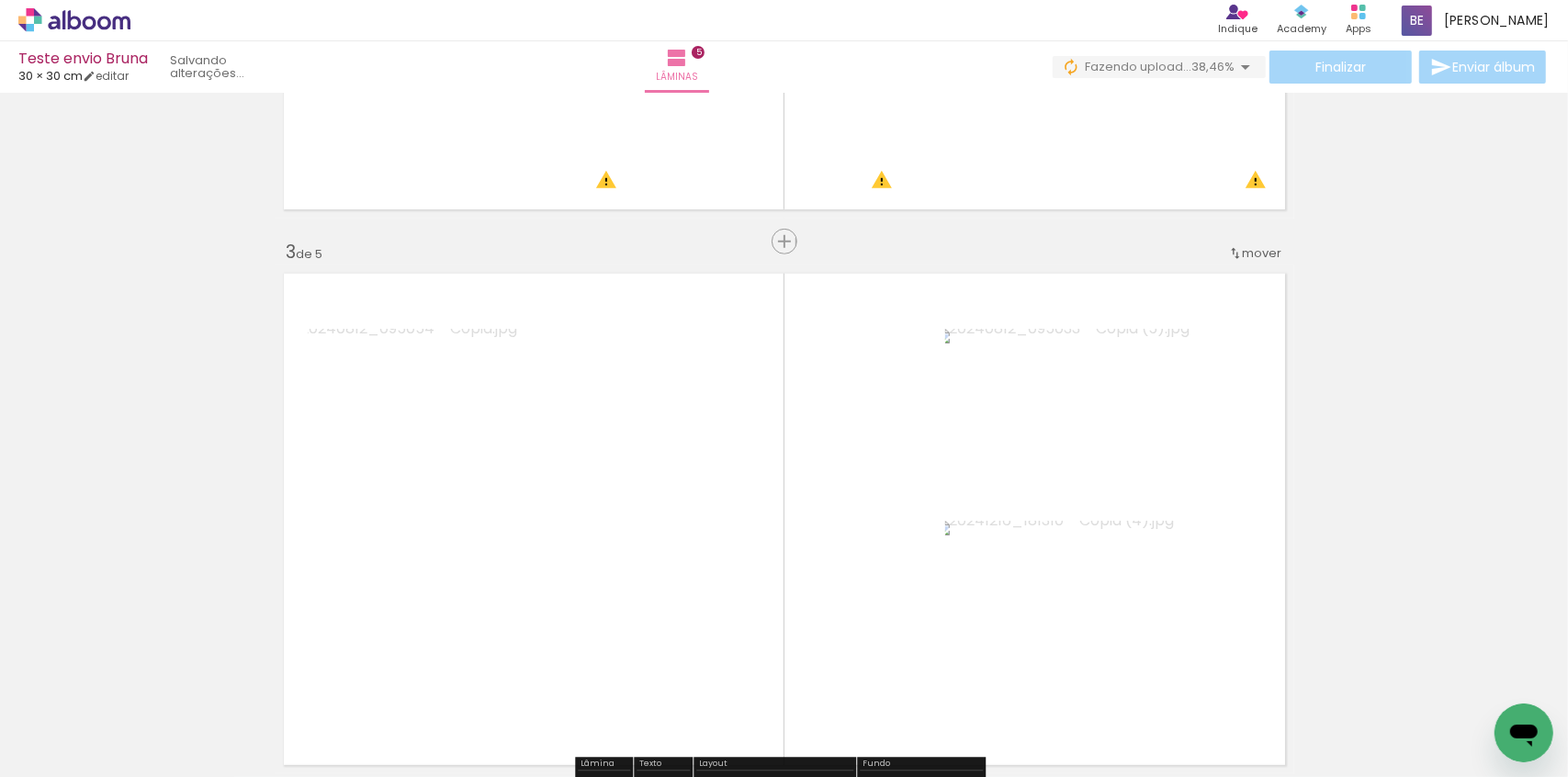
click at [1401, 236] on div "Inserir lâmina 1 de 5 Inserir lâmina 2 de 5 Inserir lâmina 3 de 5 Inserir lâmin…" at bounding box center [784, 774] width 1568 height 3335
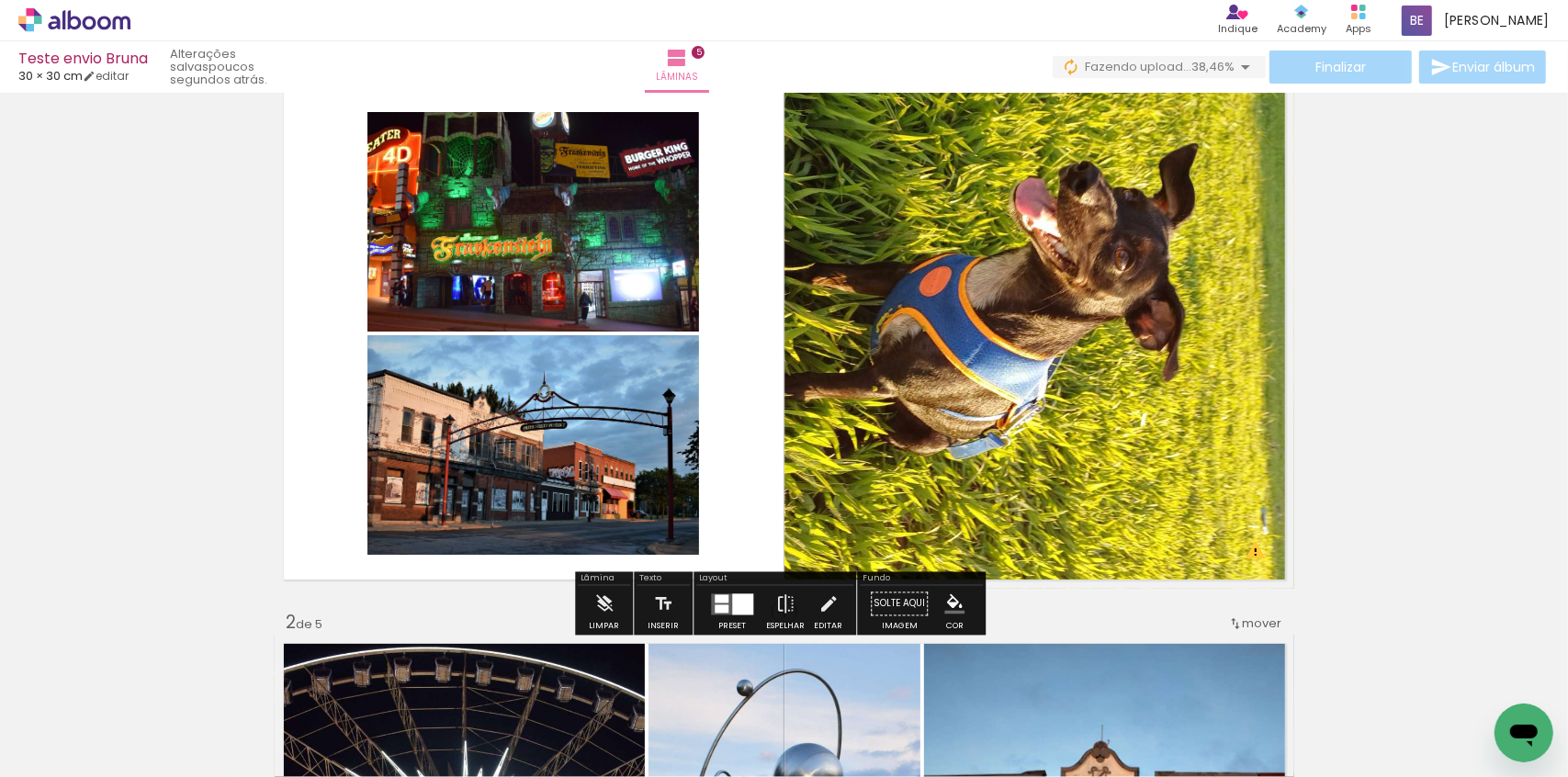
scroll to position [0, 0]
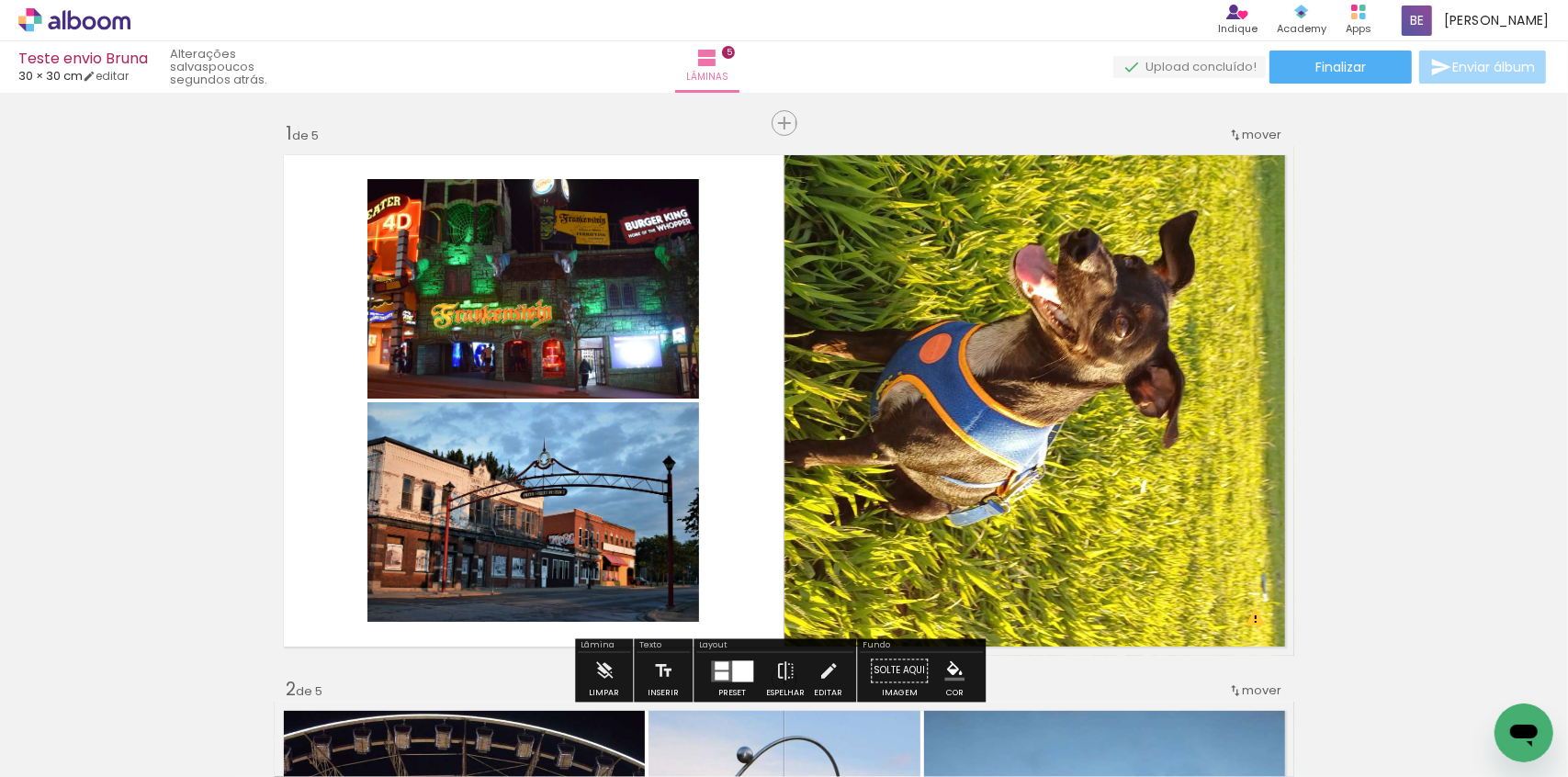
click at [1357, 71] on span "Finalizar" at bounding box center [1341, 66] width 50 height 13
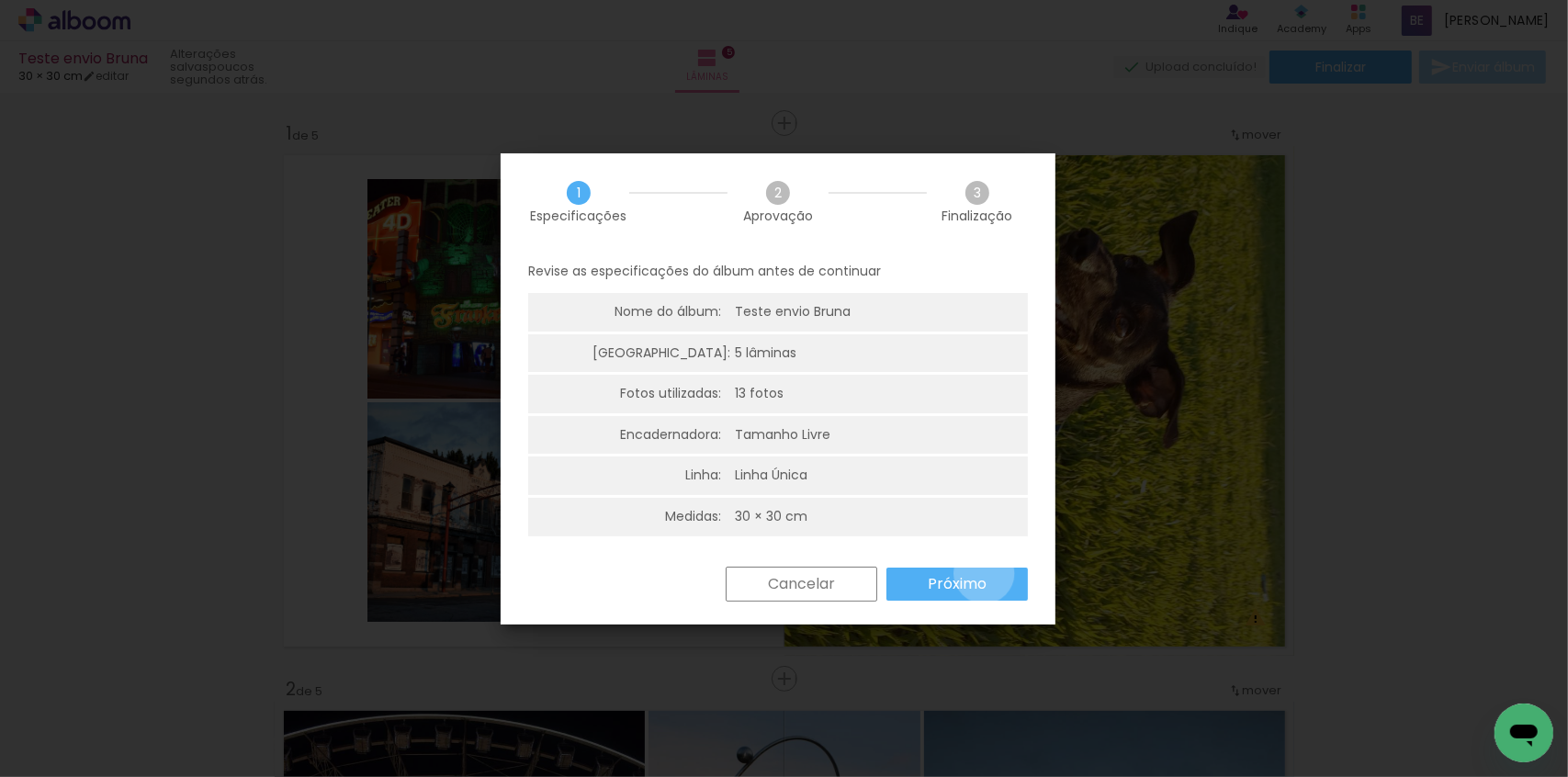
click at [0, 0] on slot "Próximo" at bounding box center [0, 0] width 0 height 0
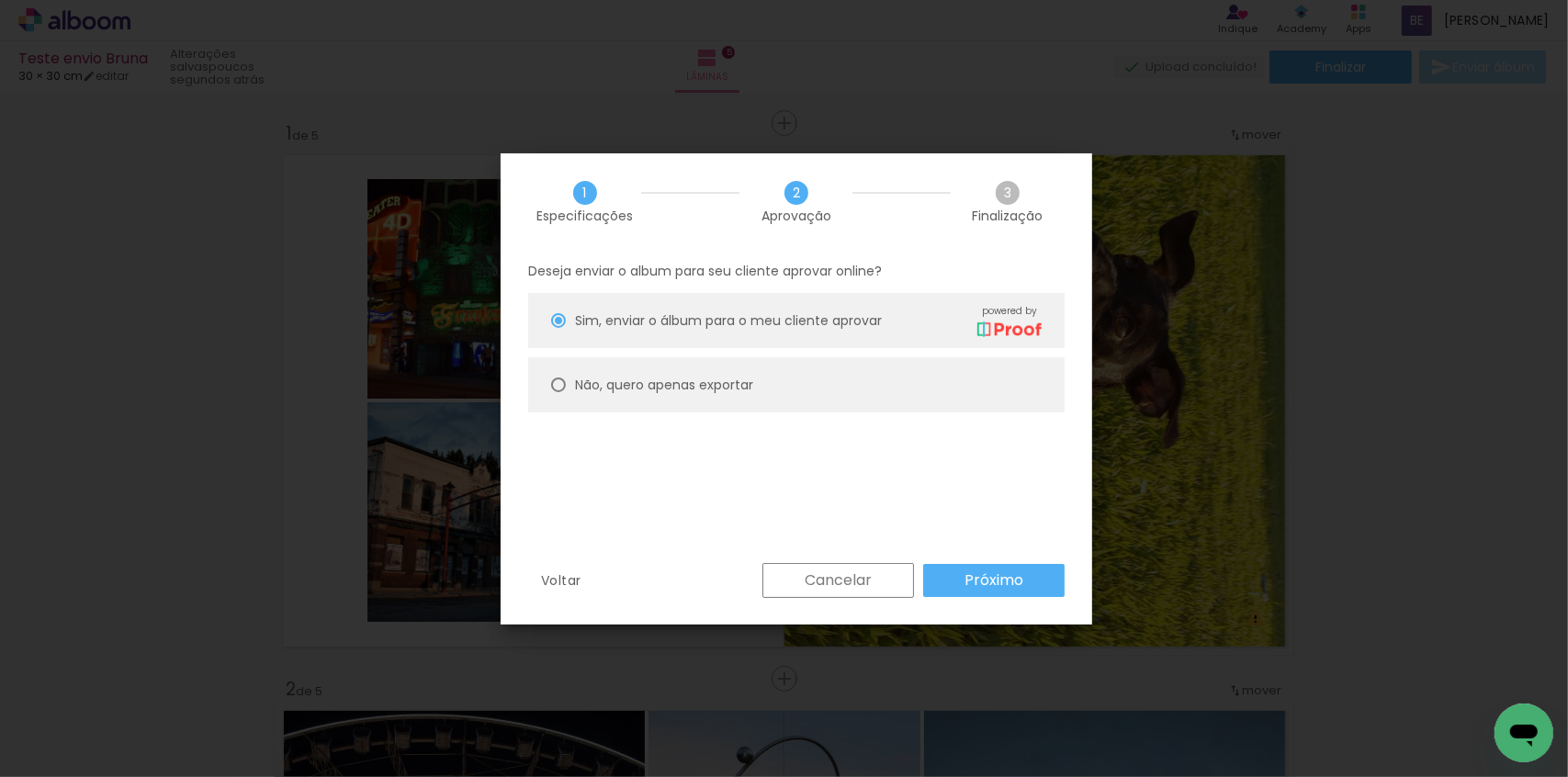
click at [1024, 582] on paper-button "Próximo" at bounding box center [994, 580] width 141 height 33
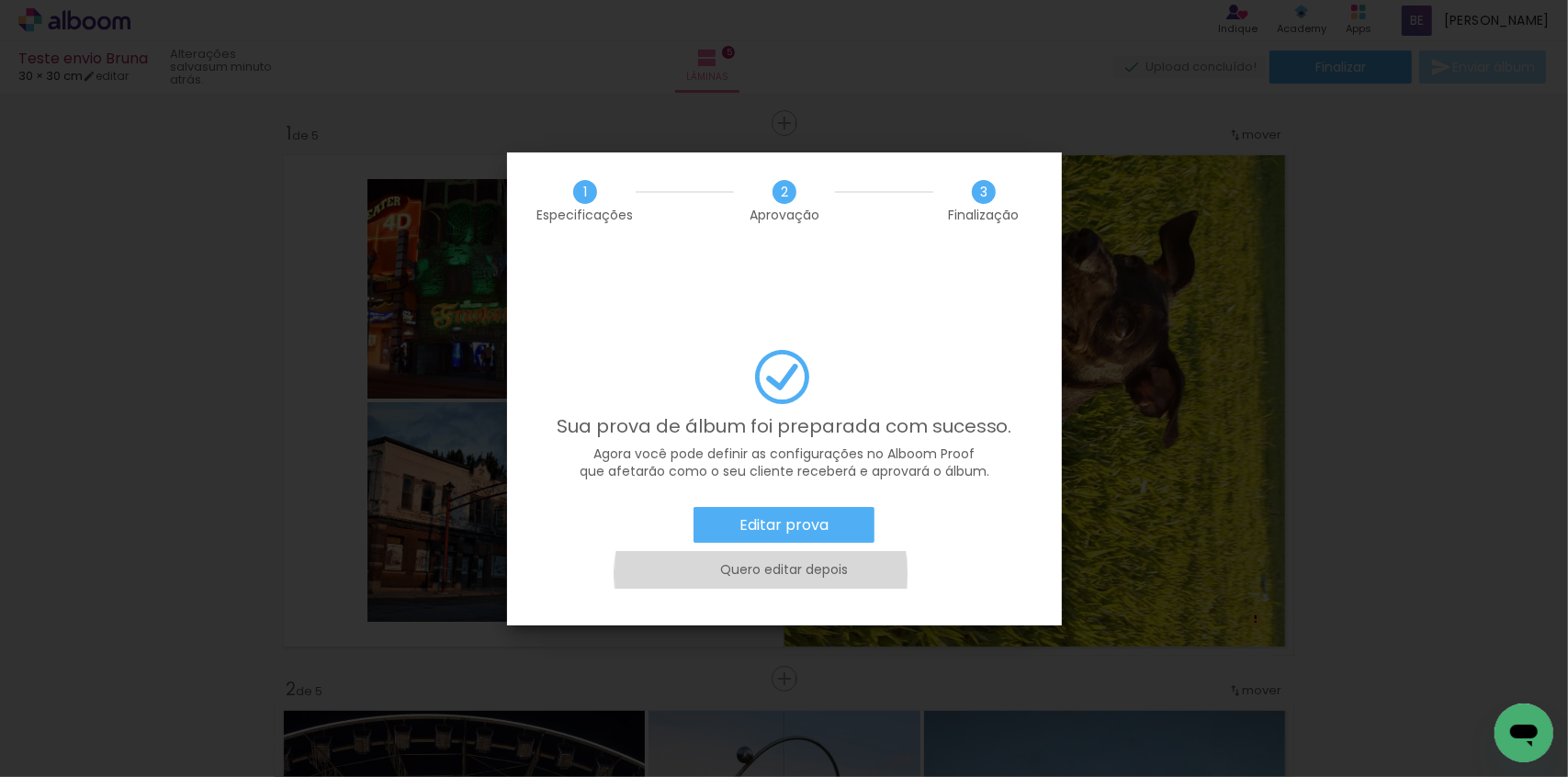
click at [0, 0] on slot "Quero editar depois" at bounding box center [0, 0] width 0 height 0
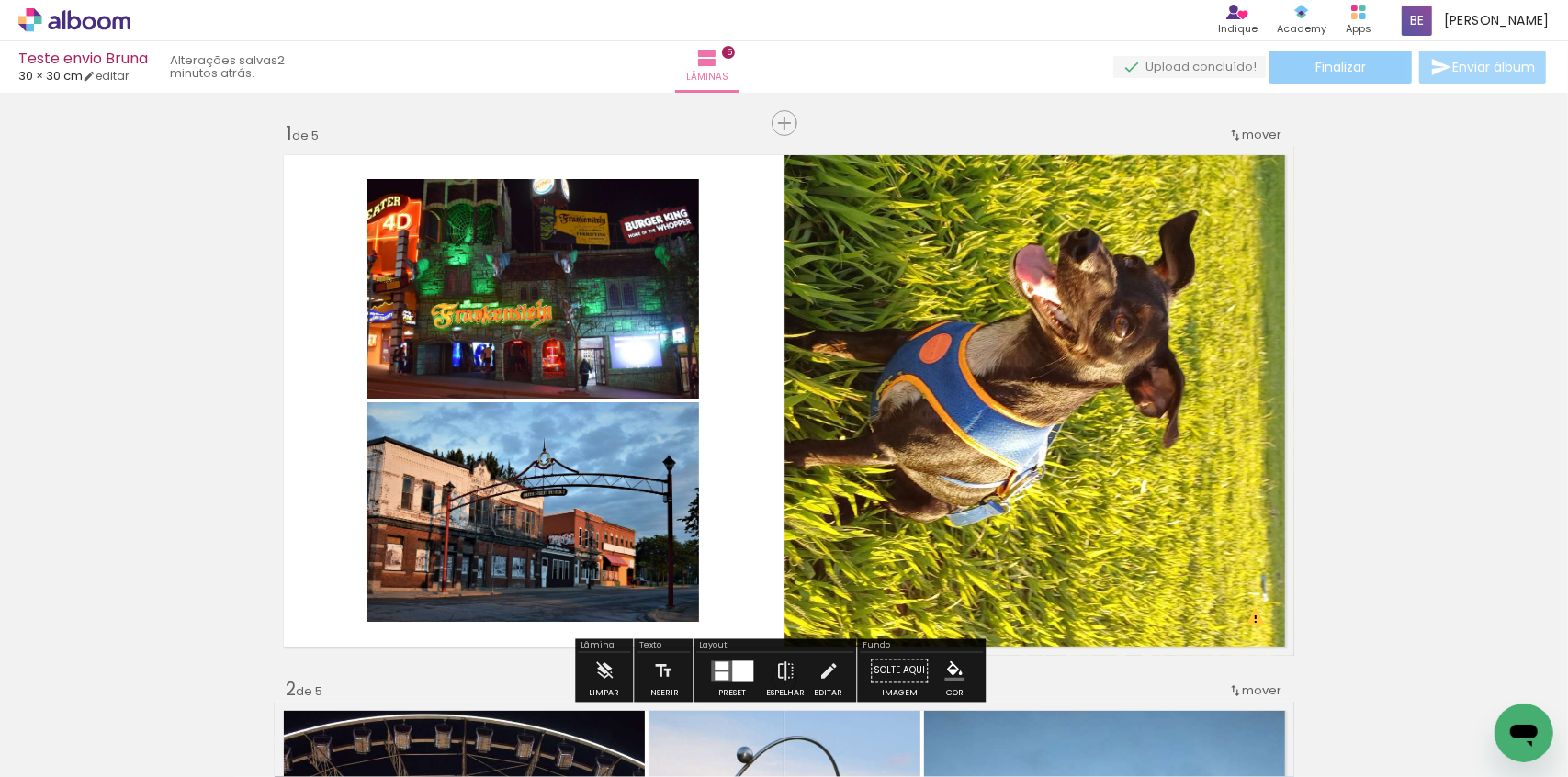
click at [1324, 63] on span "Finalizar" at bounding box center [1341, 66] width 50 height 13
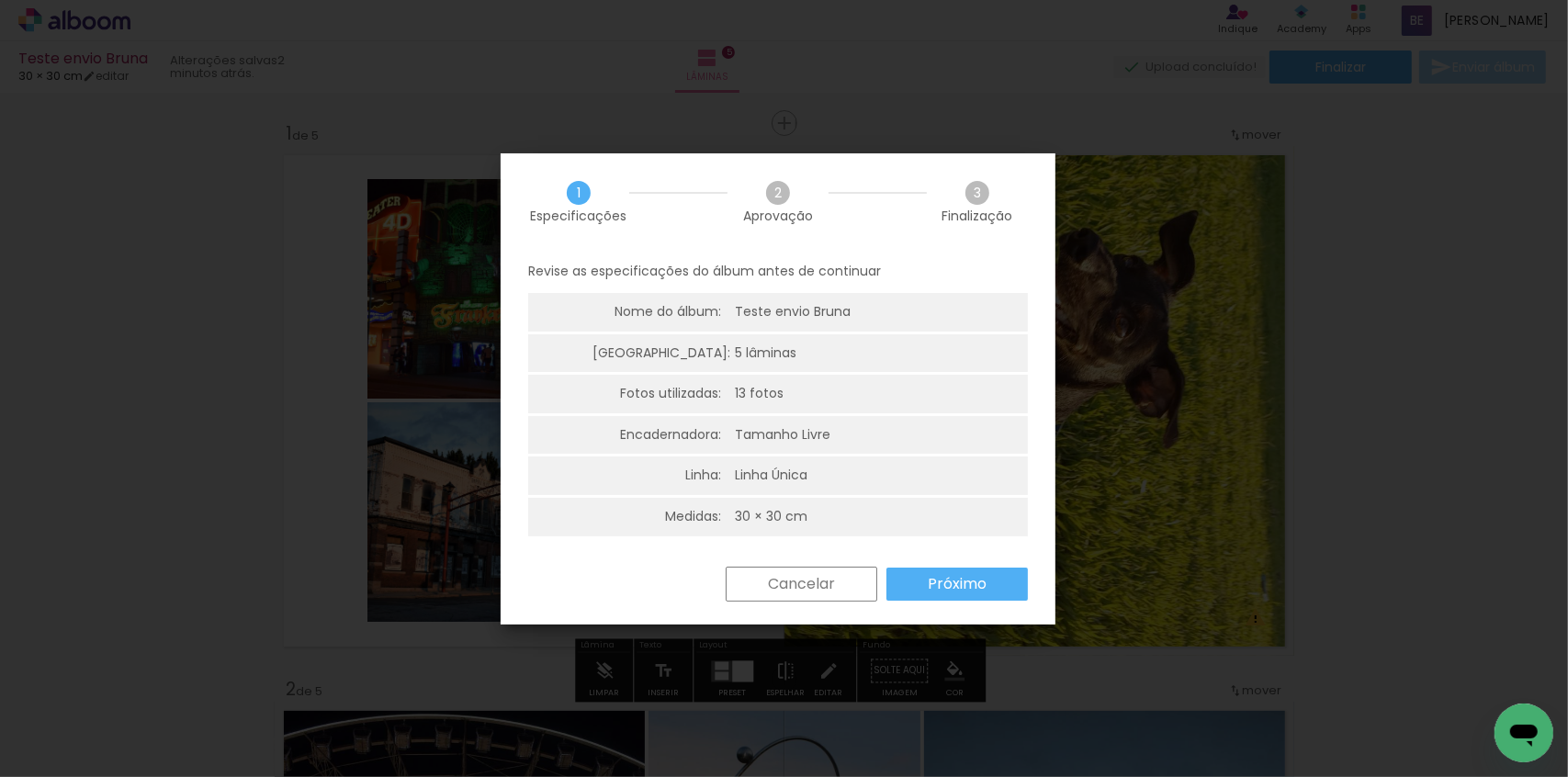
click at [0, 0] on slot "Próximo" at bounding box center [0, 0] width 0 height 0
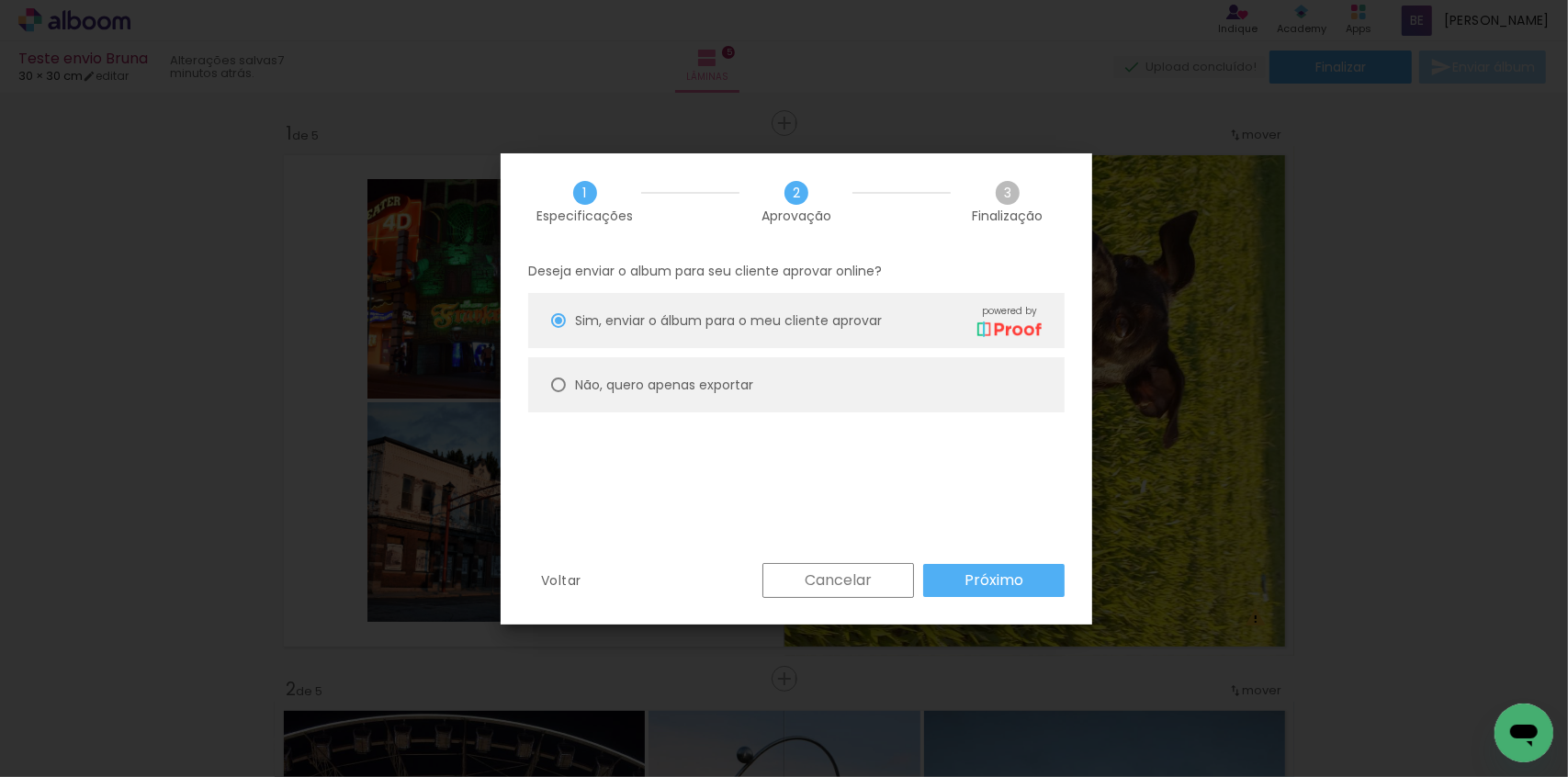
click at [0, 0] on slot "Cancelar" at bounding box center [0, 0] width 0 height 0
